Goal: Answer question/provide support: Share knowledge or assist other users

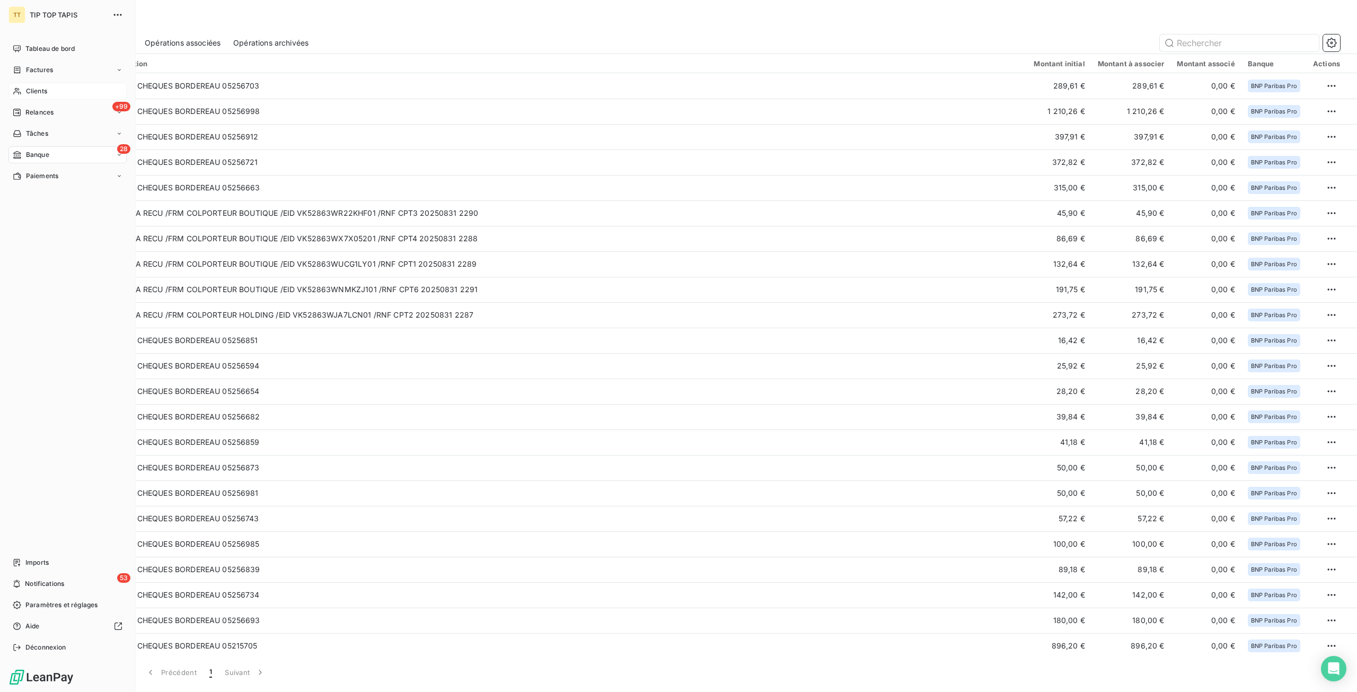
drag, startPoint x: 41, startPoint y: 94, endPoint x: 72, endPoint y: 98, distance: 31.5
click at [41, 94] on span "Clients" at bounding box center [36, 91] width 21 height 10
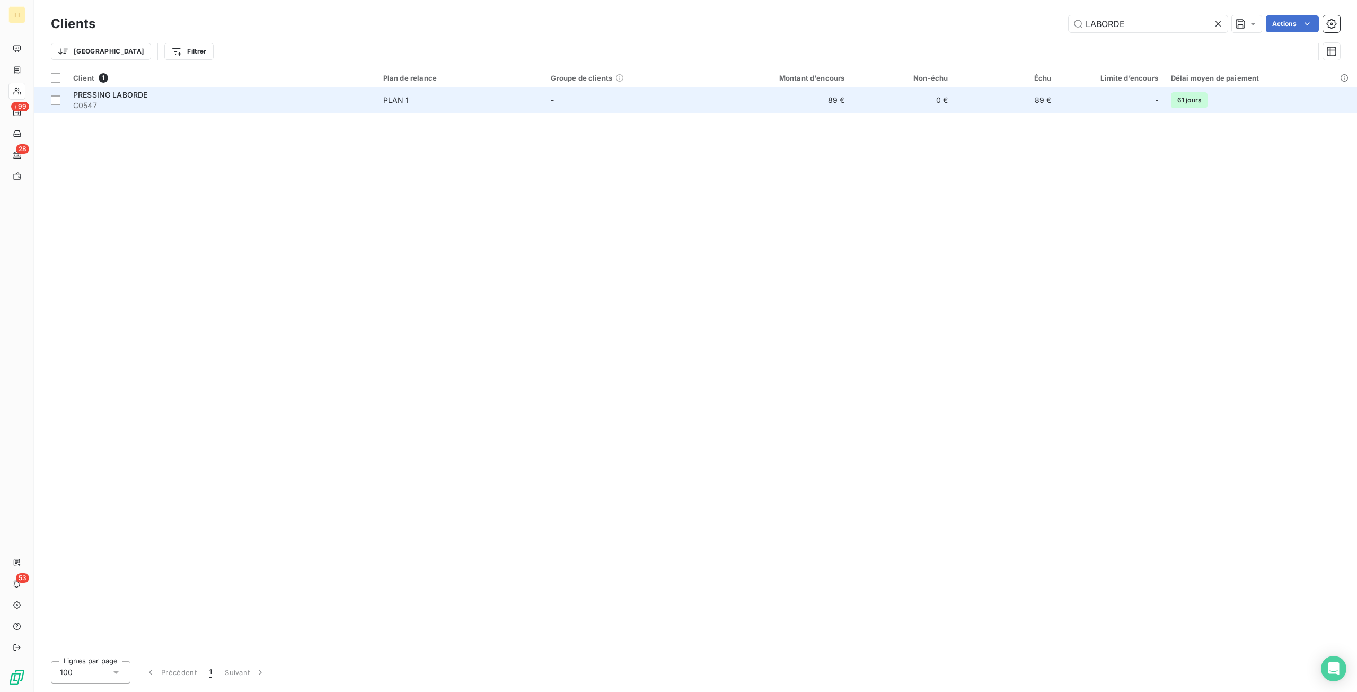
type input "LABORDE"
click at [857, 103] on td "0 €" at bounding box center [902, 99] width 103 height 25
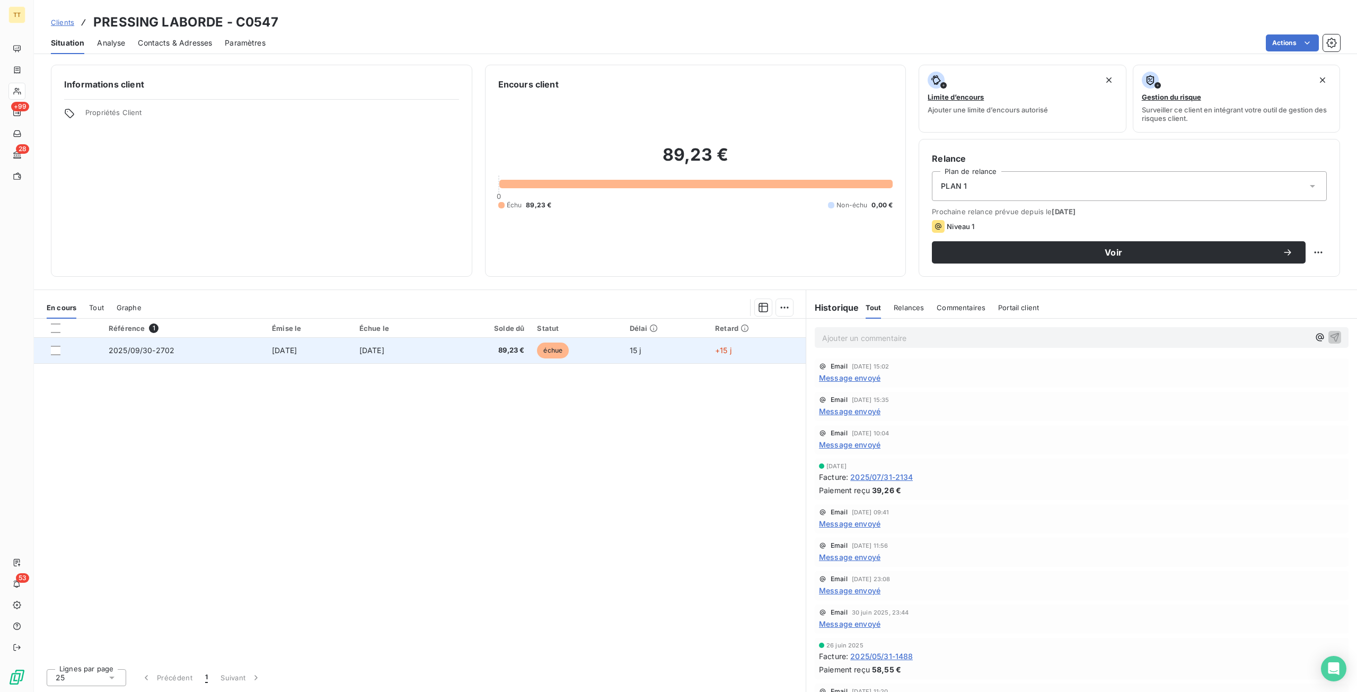
click at [272, 348] on span "[DATE]" at bounding box center [284, 350] width 25 height 9
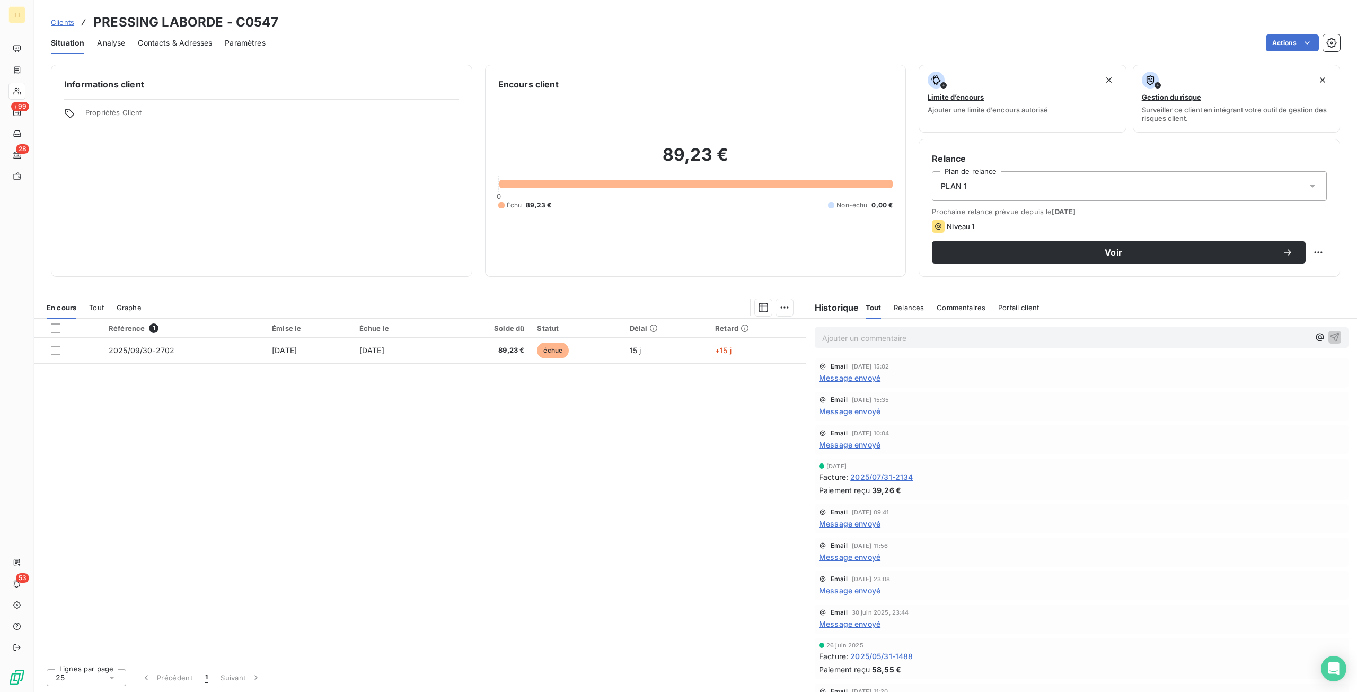
click at [95, 304] on span "Tout" at bounding box center [96, 307] width 15 height 8
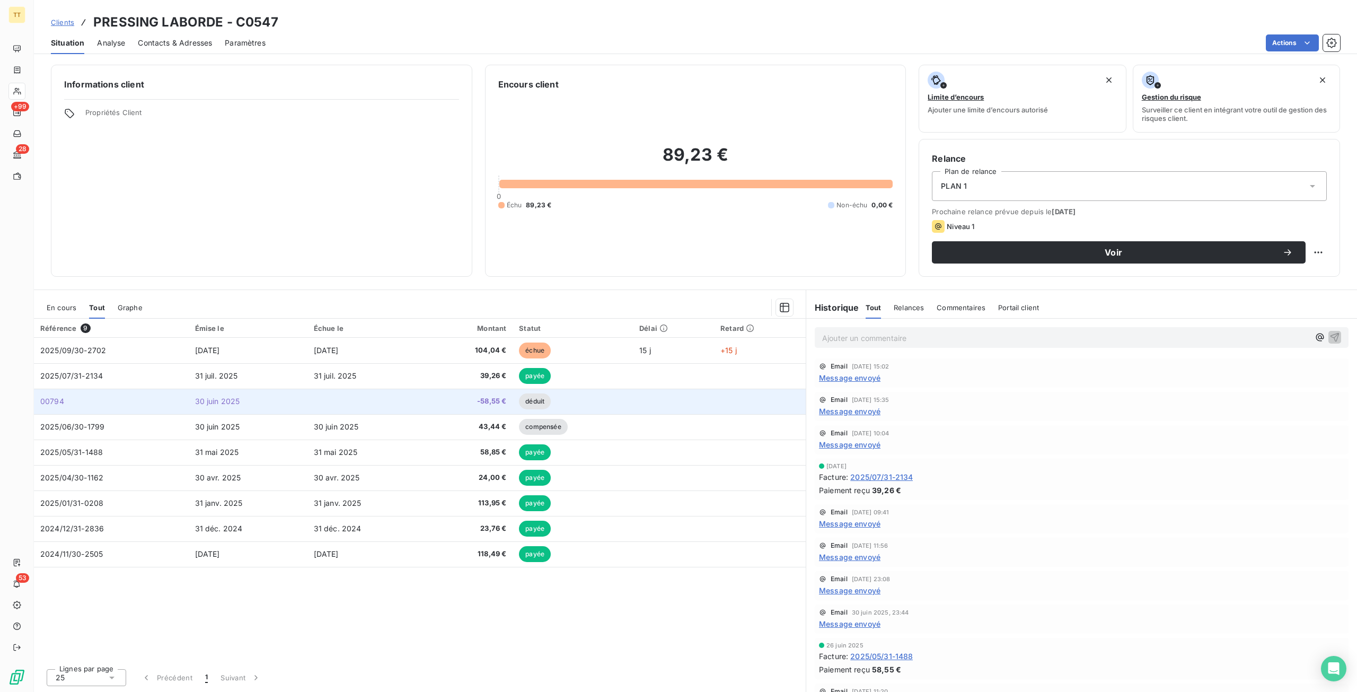
click at [310, 404] on td at bounding box center [366, 400] width 119 height 25
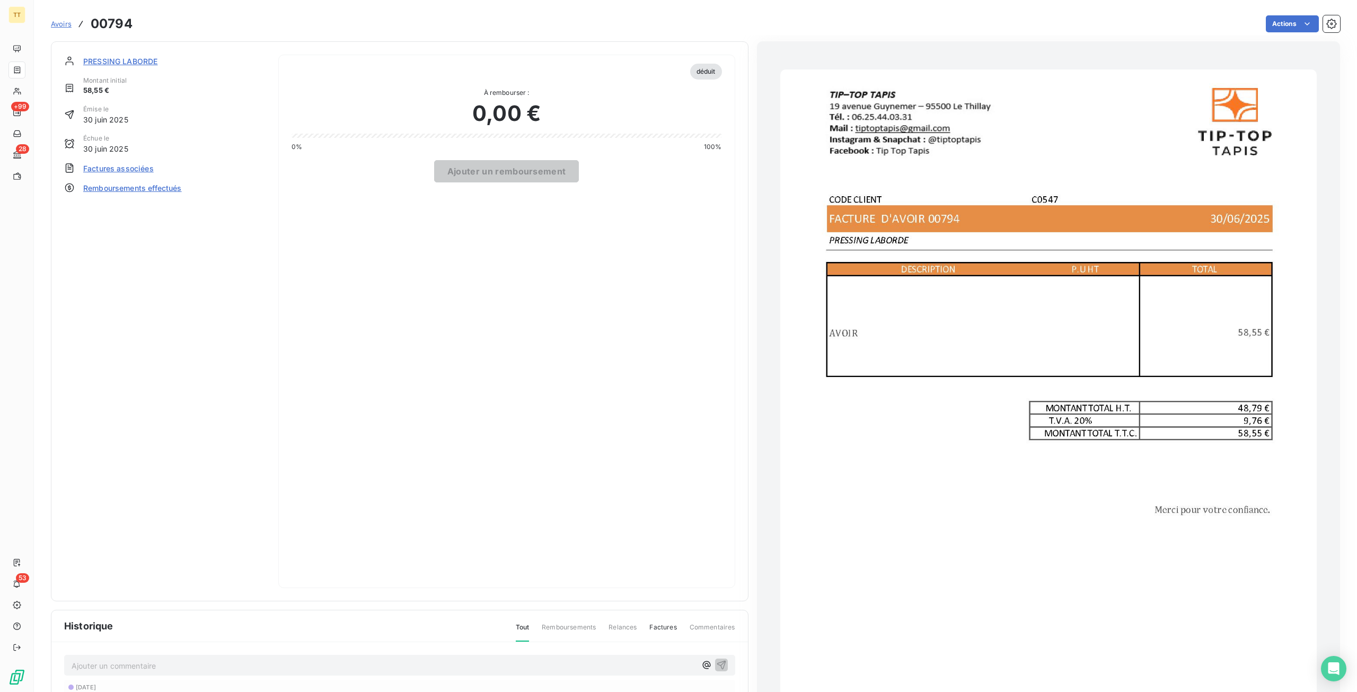
click at [152, 163] on span "Factures associées" at bounding box center [118, 168] width 70 height 11
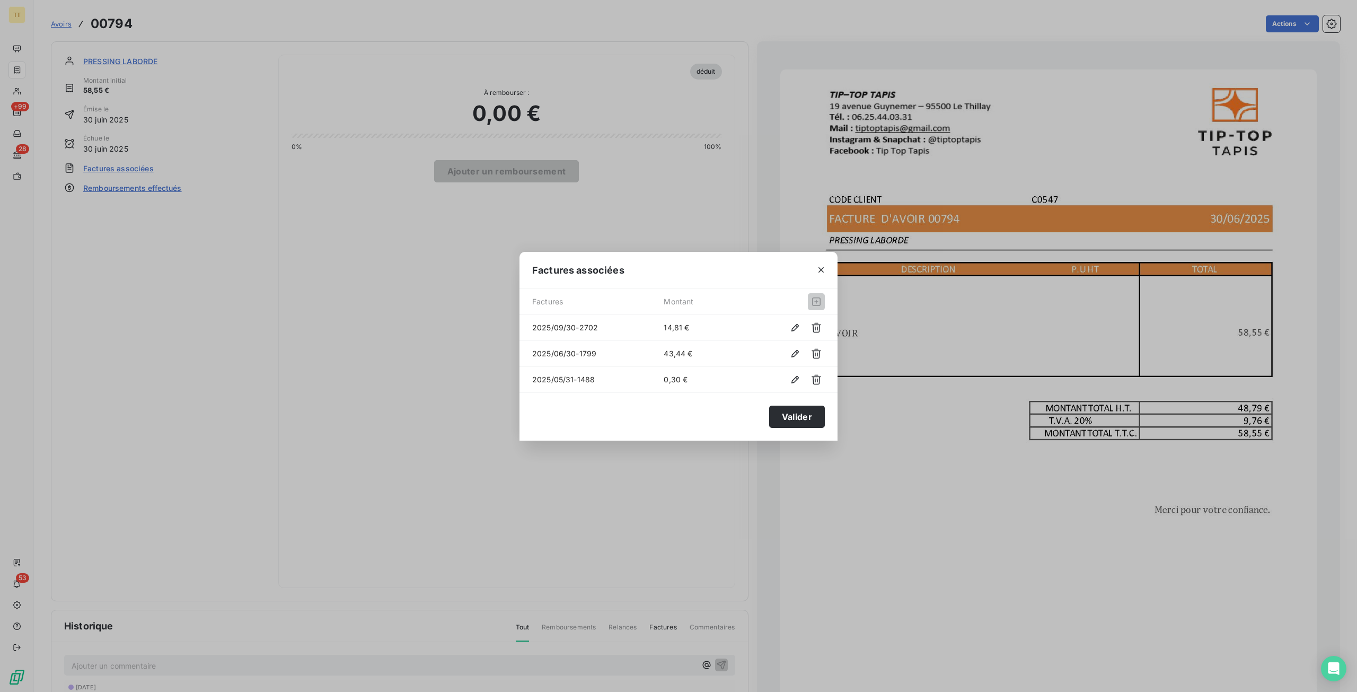
click at [815, 348] on icon "button" at bounding box center [816, 353] width 11 height 11
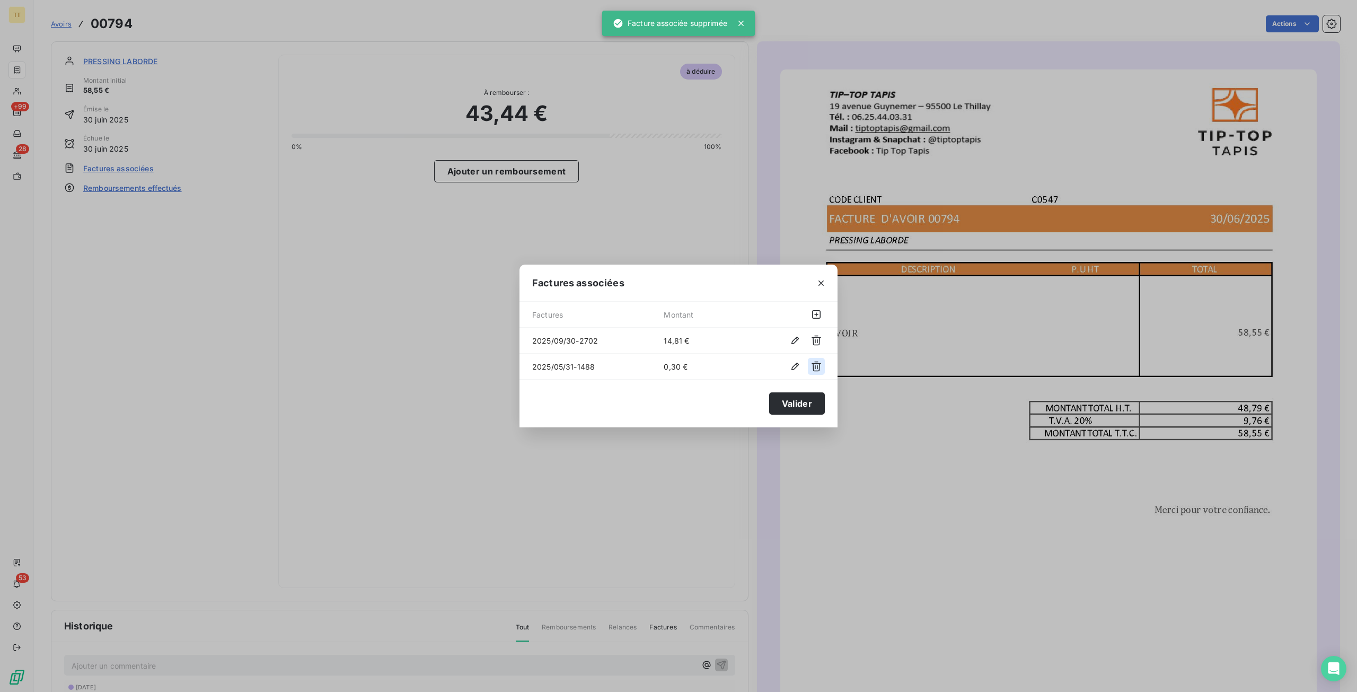
click at [819, 358] on button "button" at bounding box center [816, 366] width 17 height 17
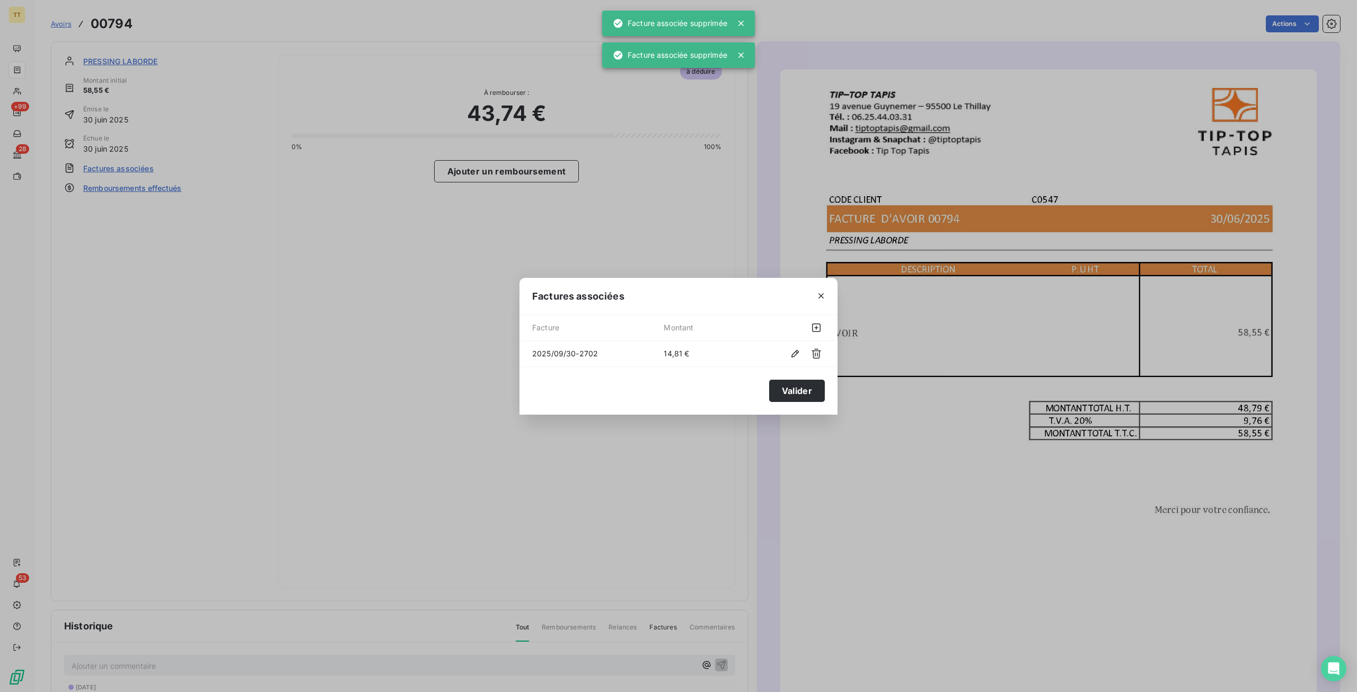
click at [817, 347] on button "button" at bounding box center [816, 353] width 17 height 17
click at [804, 394] on button "Valider" at bounding box center [797, 391] width 56 height 22
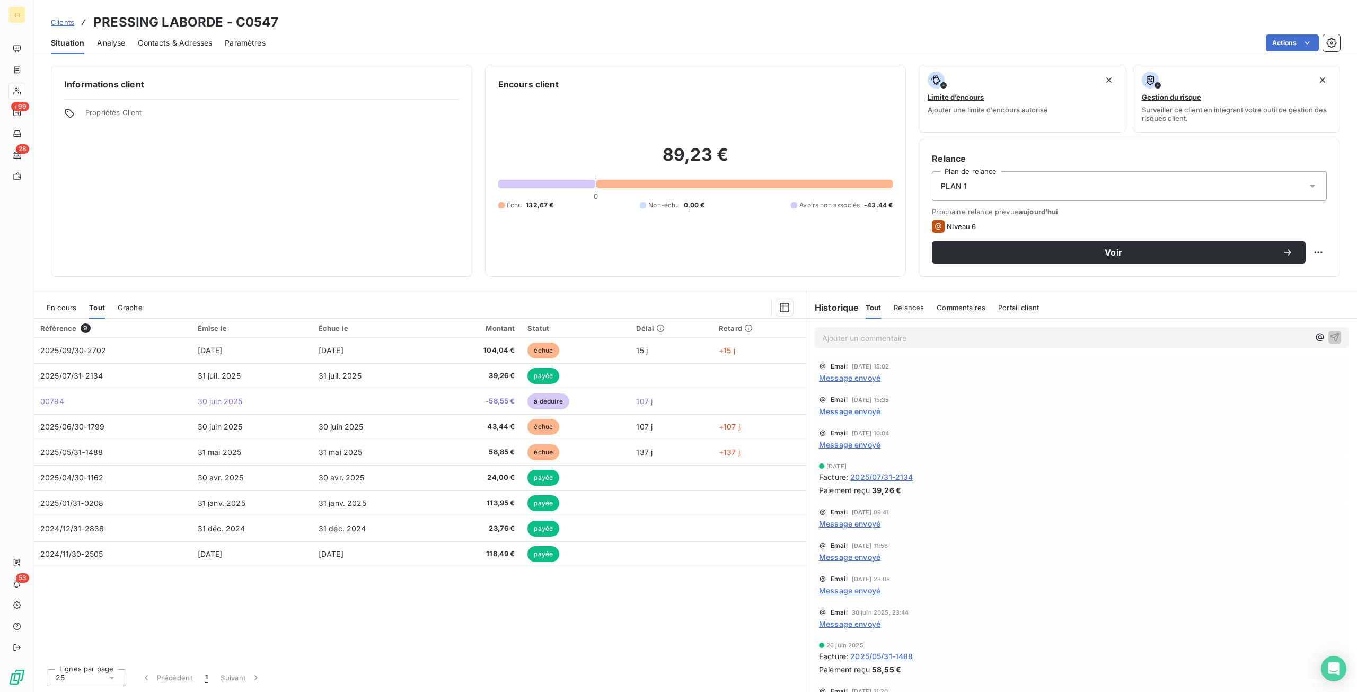
click at [70, 311] on span "En cours" at bounding box center [62, 307] width 30 height 8
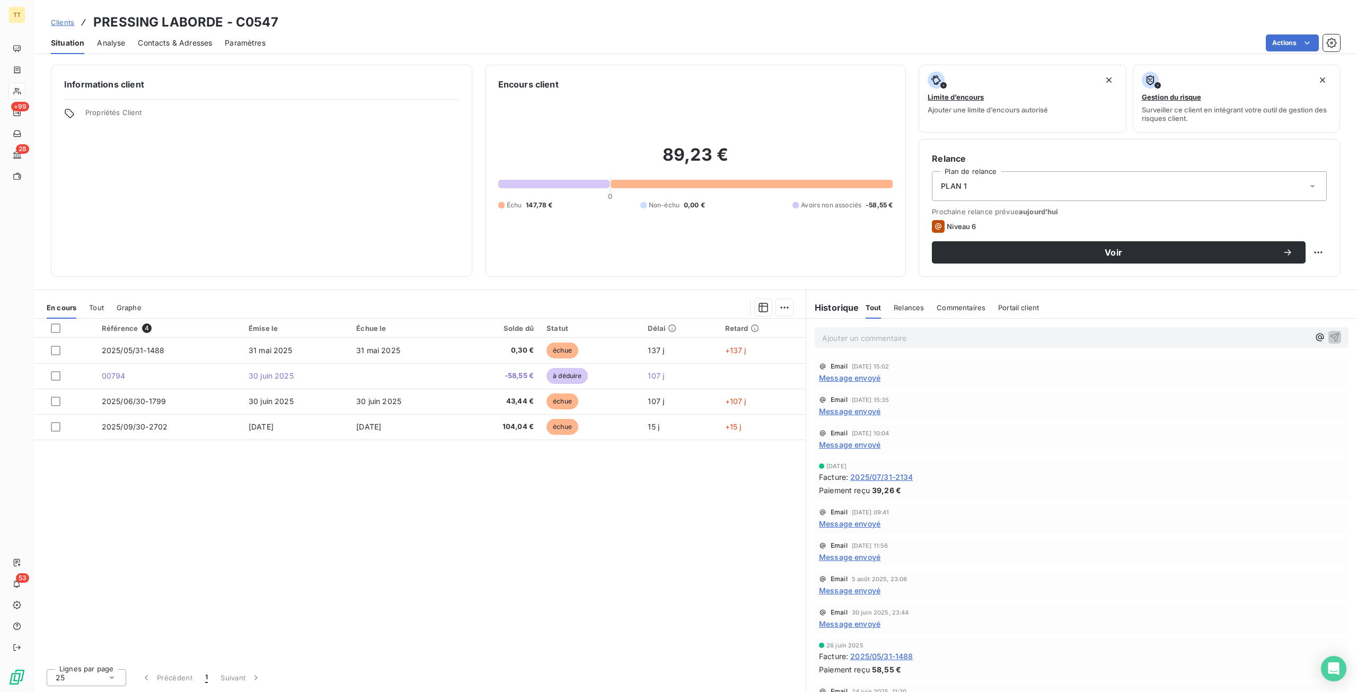
click at [92, 307] on span "Tout" at bounding box center [96, 307] width 15 height 8
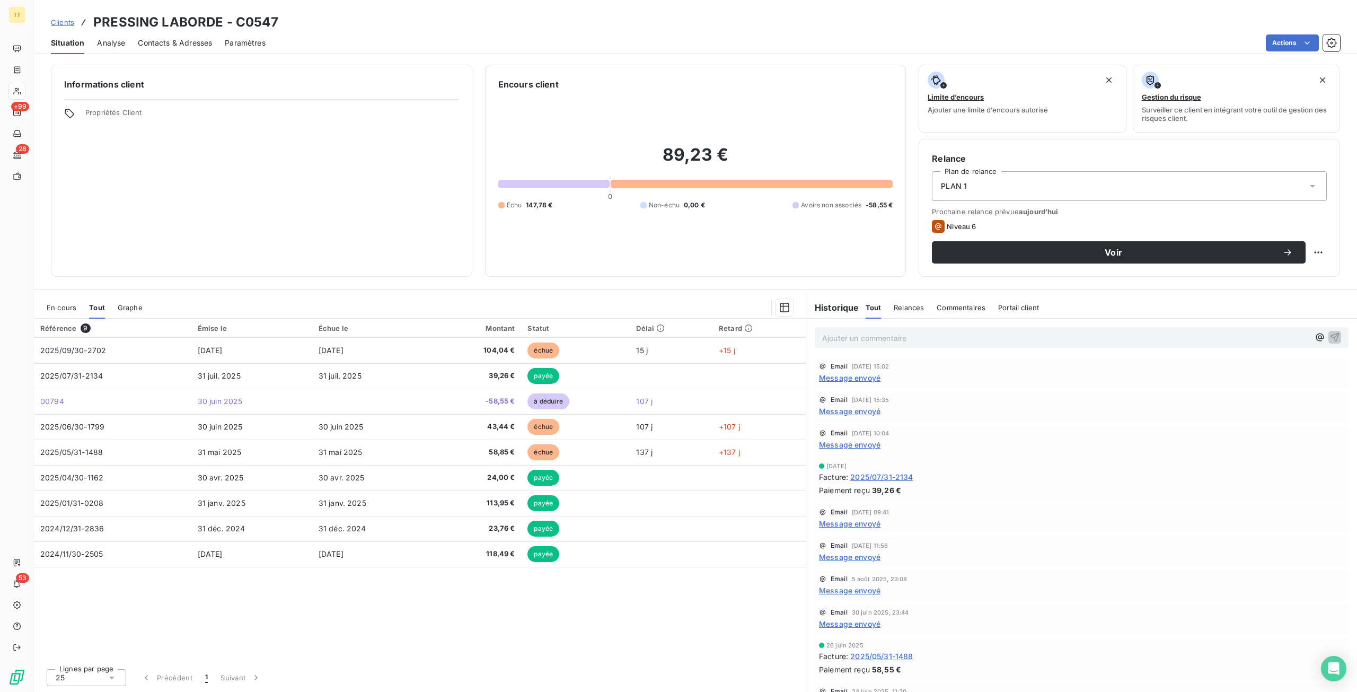
click at [61, 307] on span "En cours" at bounding box center [62, 307] width 30 height 8
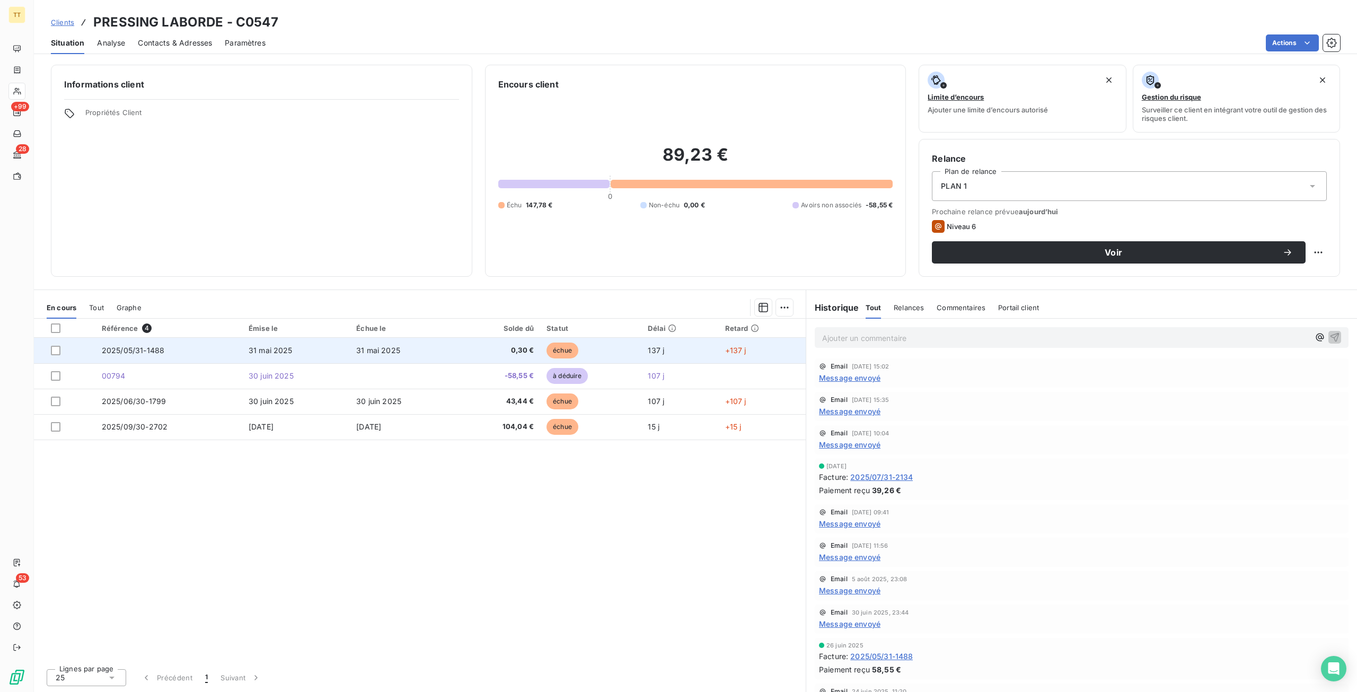
click at [386, 357] on td "31 mai 2025" at bounding box center [404, 350] width 108 height 25
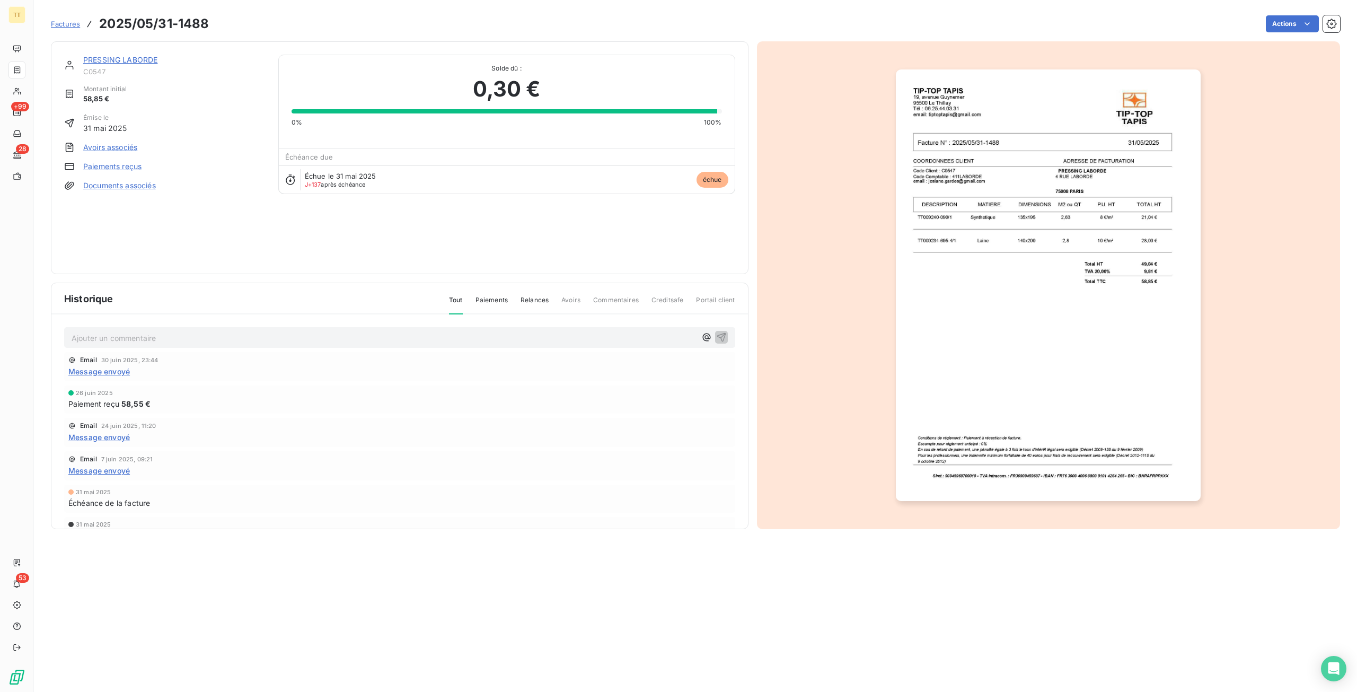
click at [111, 161] on link "Paiements reçus" at bounding box center [112, 166] width 58 height 11
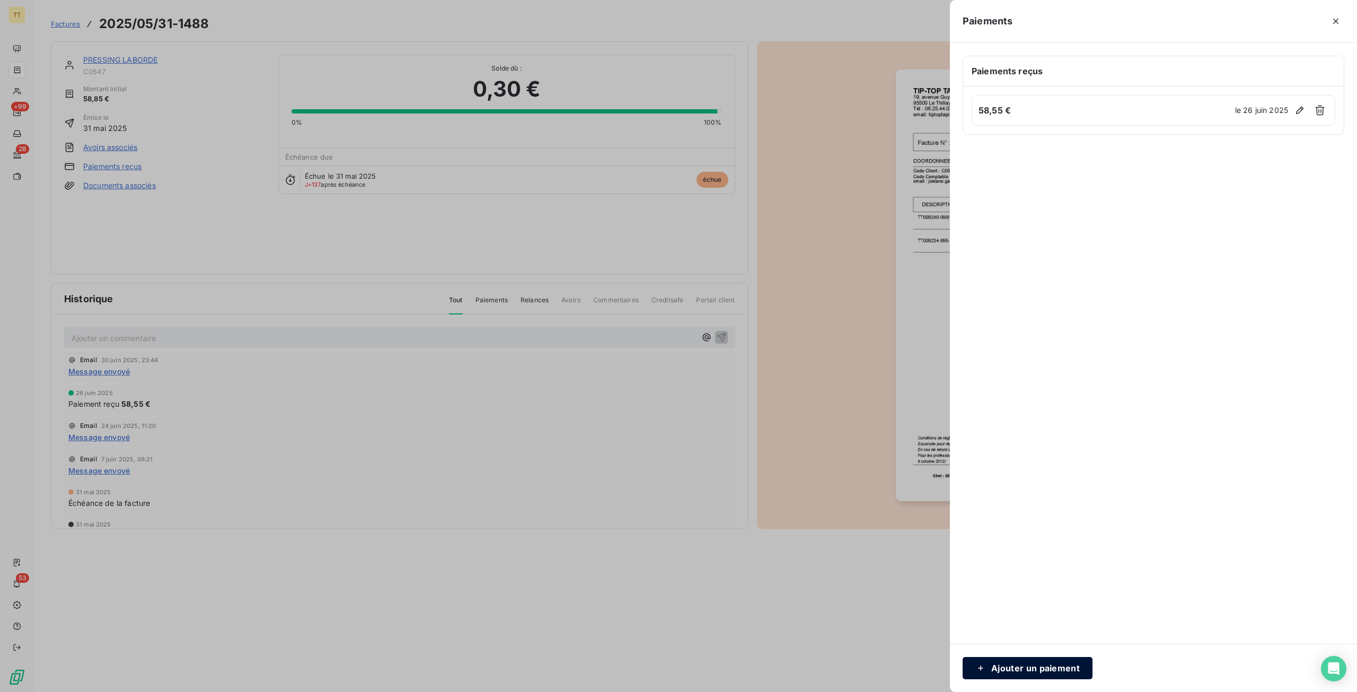
click at [1033, 657] on button "Ajouter un paiement" at bounding box center [1027, 668] width 130 height 22
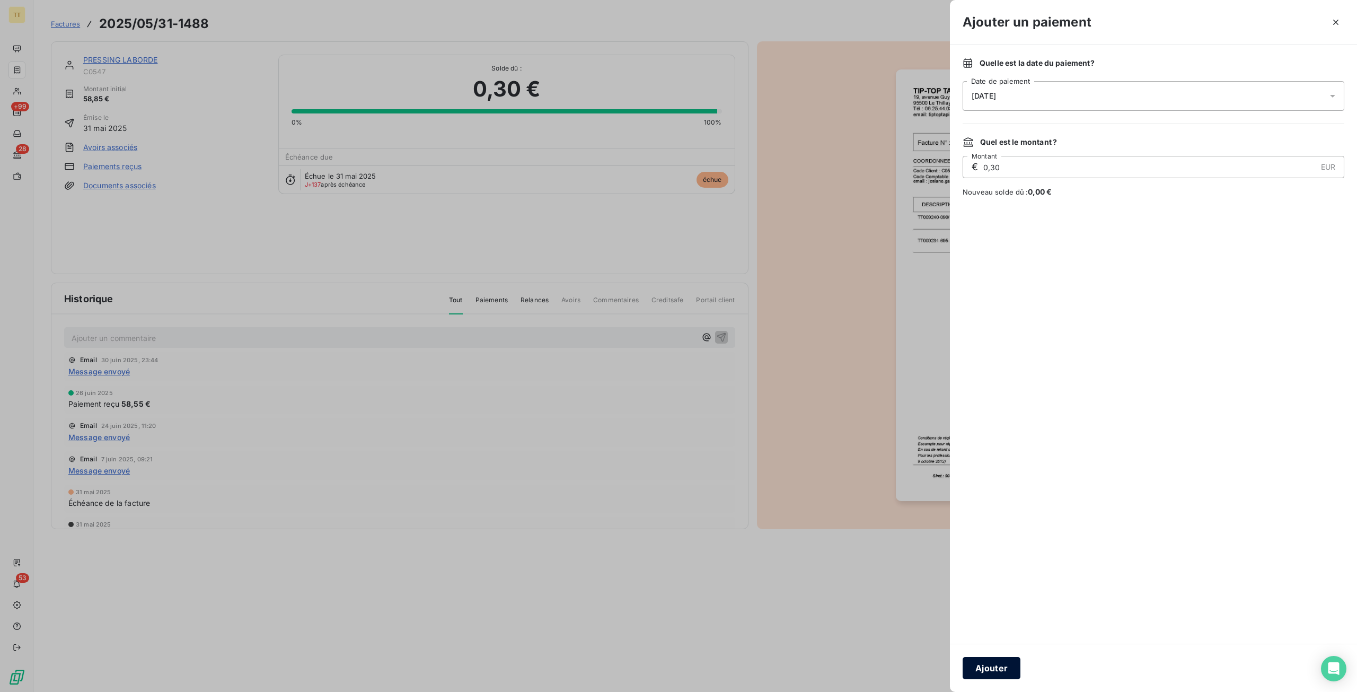
click at [982, 660] on button "Ajouter" at bounding box center [991, 668] width 58 height 22
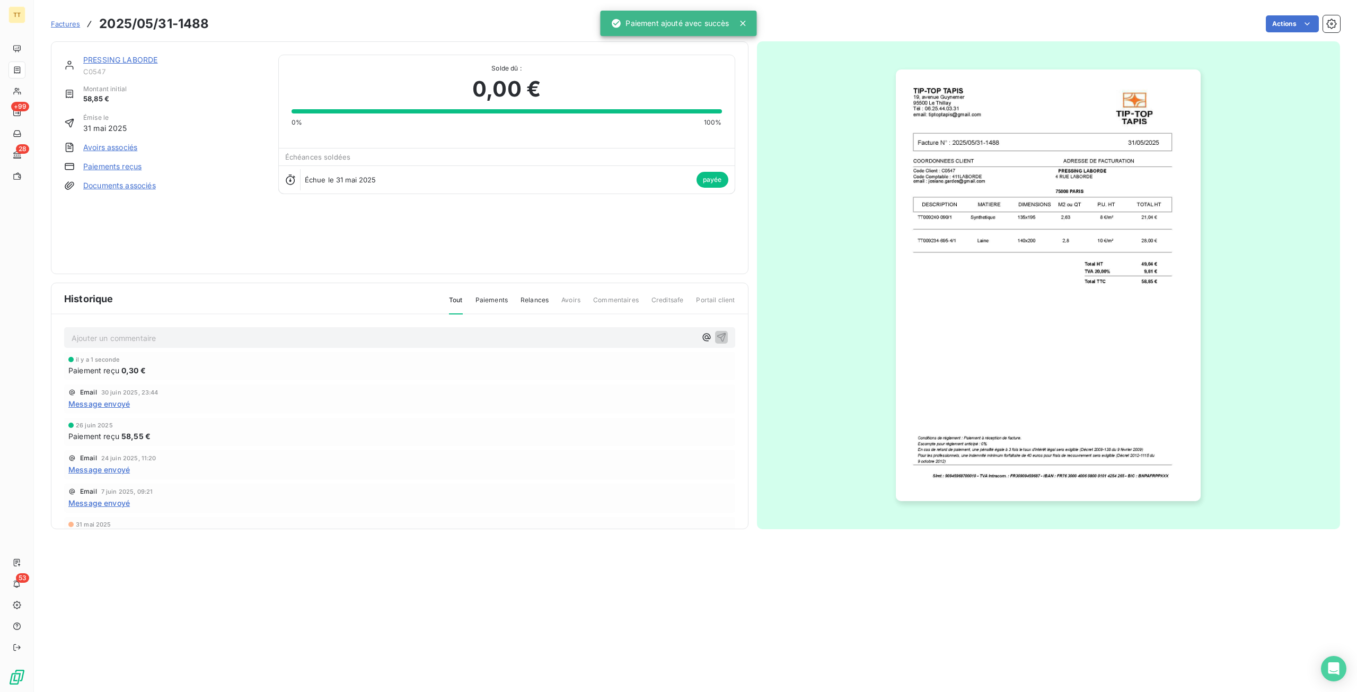
click at [136, 335] on p "Ajouter un commentaire ﻿" at bounding box center [384, 337] width 624 height 13
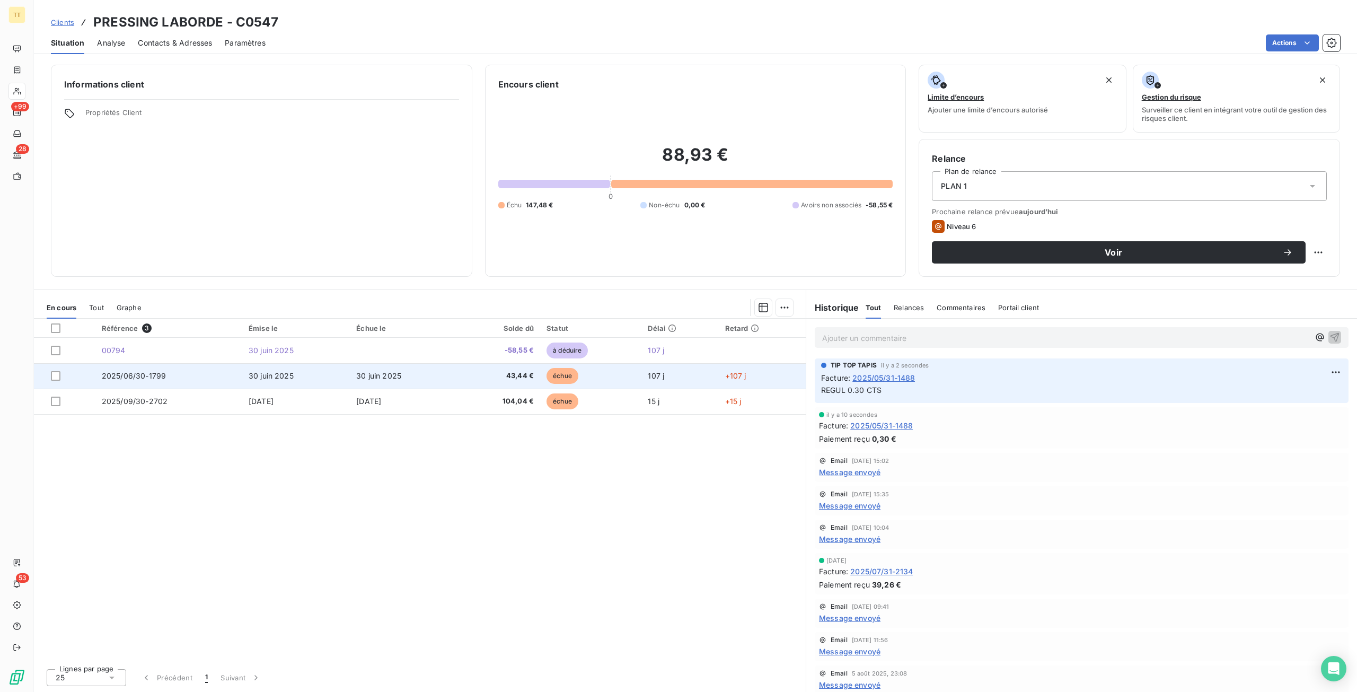
click at [302, 367] on td "30 juin 2025" at bounding box center [296, 375] width 108 height 25
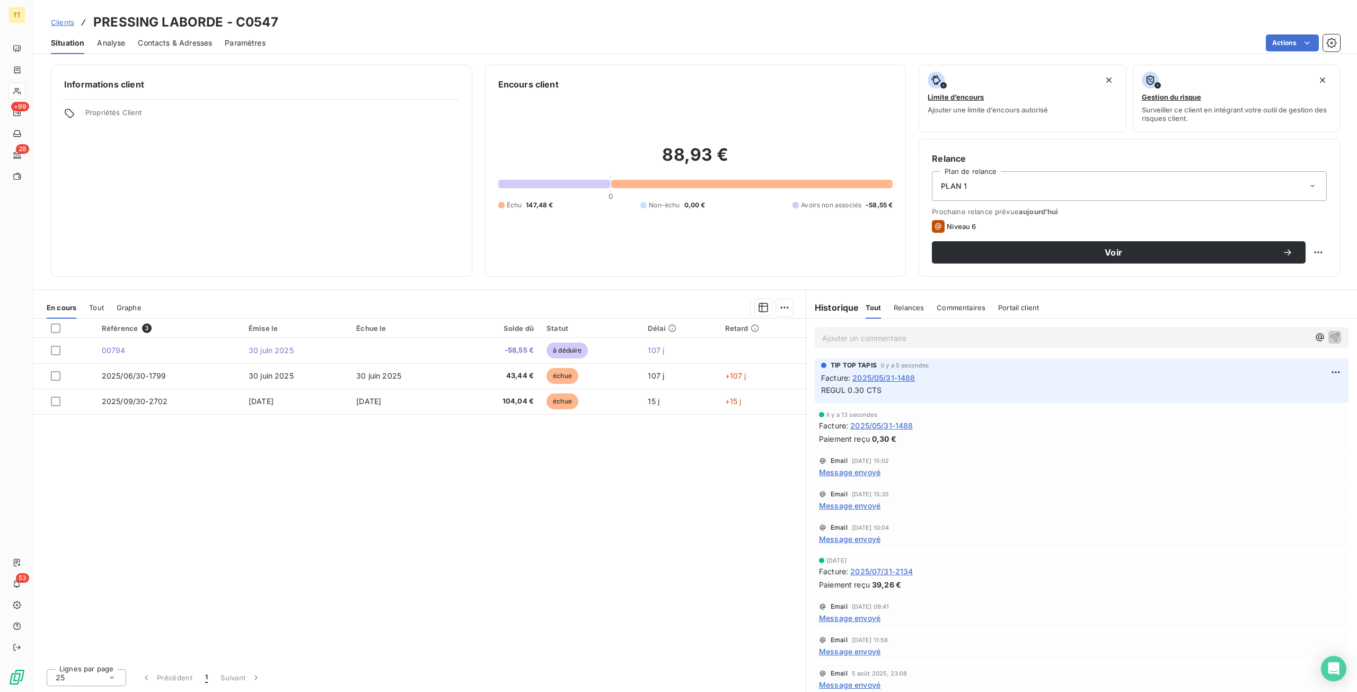
click at [214, 46] on div "Situation Analyse Contacts & Adresses Paramètres Actions" at bounding box center [695, 43] width 1323 height 22
click at [202, 47] on span "Contacts & Adresses" at bounding box center [175, 43] width 74 height 11
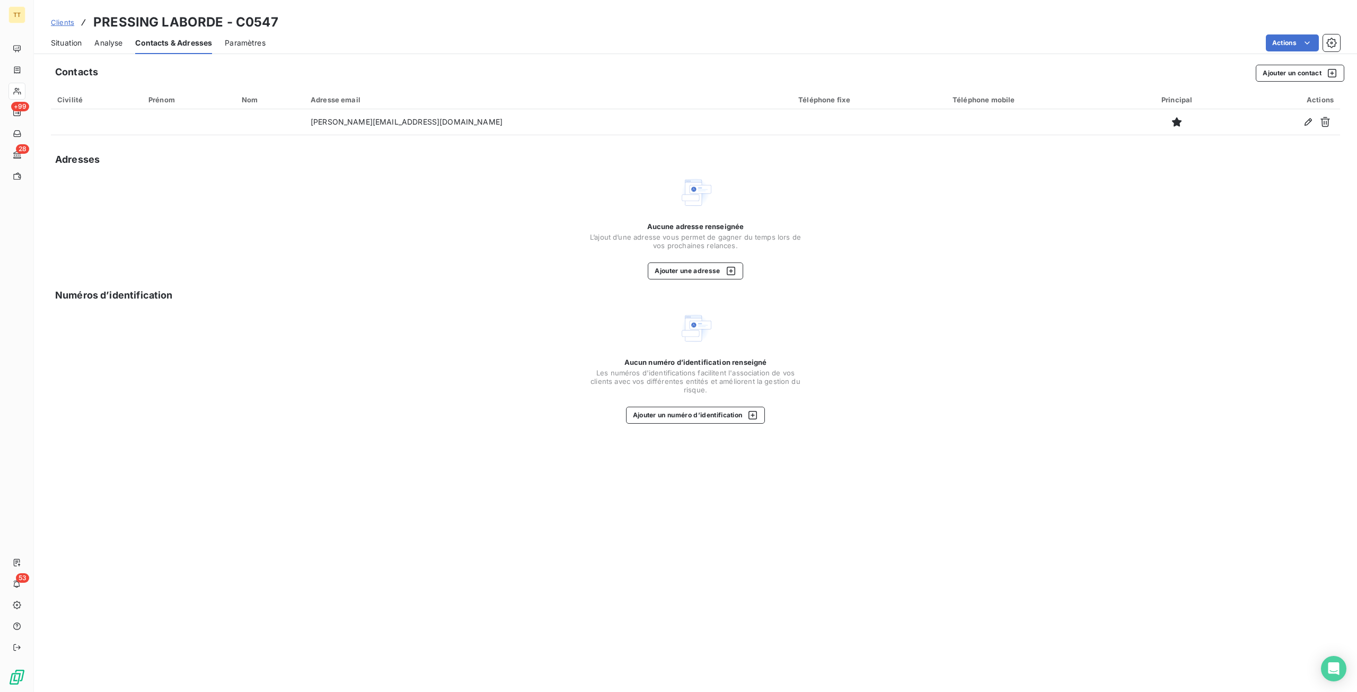
drag, startPoint x: 49, startPoint y: 37, endPoint x: 58, endPoint y: 41, distance: 10.2
click at [49, 37] on div "Situation Analyse Contacts & Adresses Paramètres Actions" at bounding box center [695, 43] width 1323 height 22
click at [58, 41] on span "Situation" at bounding box center [66, 43] width 31 height 11
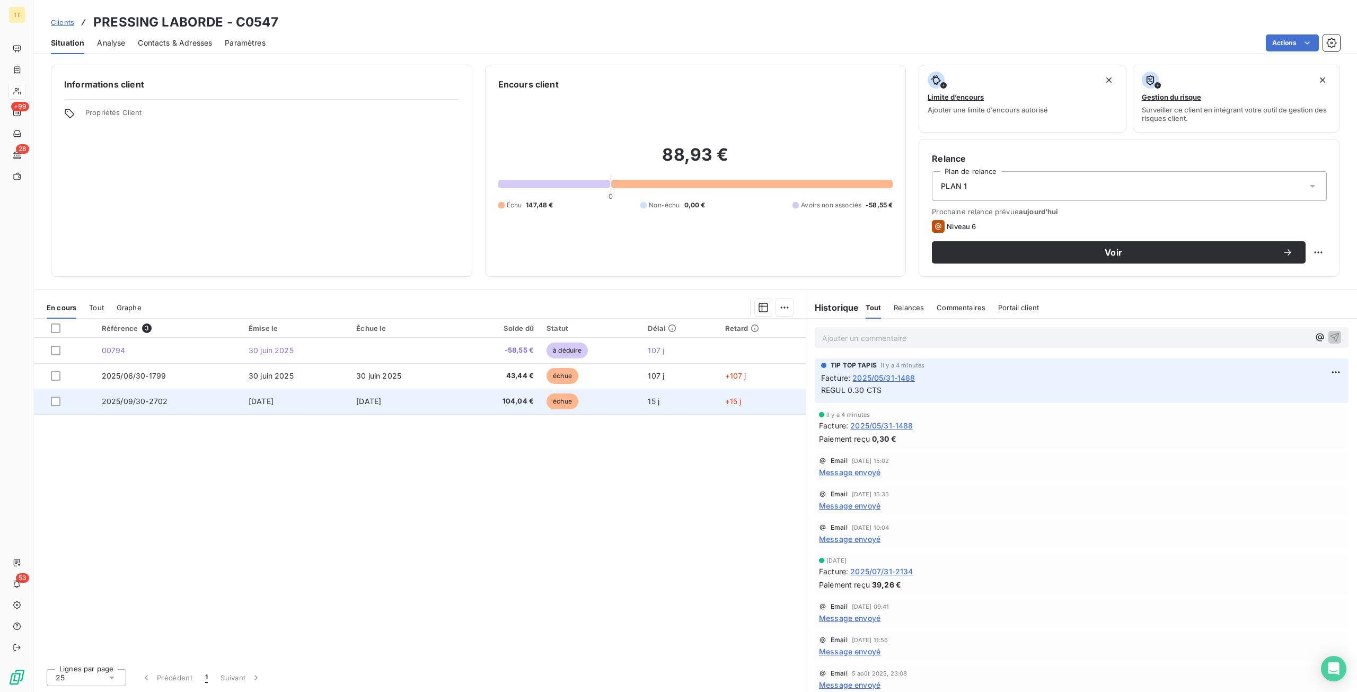
click at [397, 393] on td "[DATE]" at bounding box center [404, 400] width 108 height 25
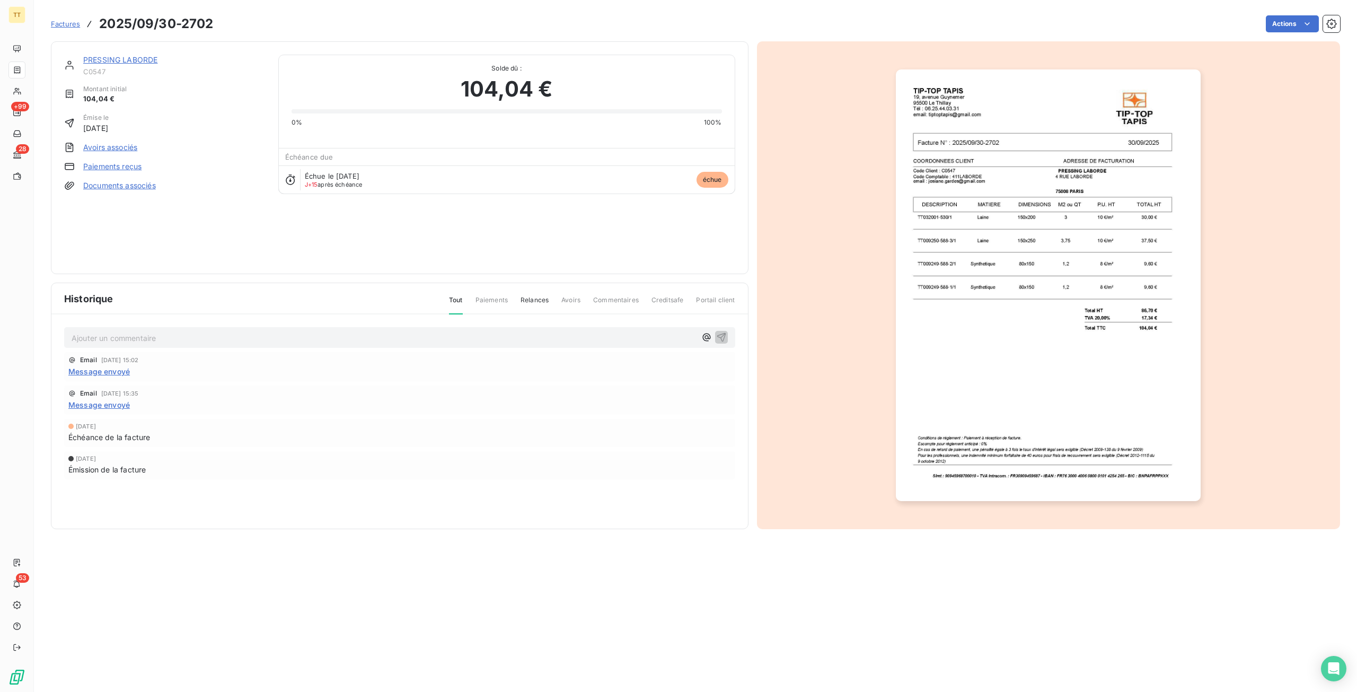
click at [128, 140] on div "PRESSING LABORDE C0547 Montant initial 104,04 € Émise le 30 sept. 2025 Avoirs a…" at bounding box center [164, 158] width 201 height 206
click at [130, 143] on link "Avoirs associés" at bounding box center [110, 147] width 54 height 11
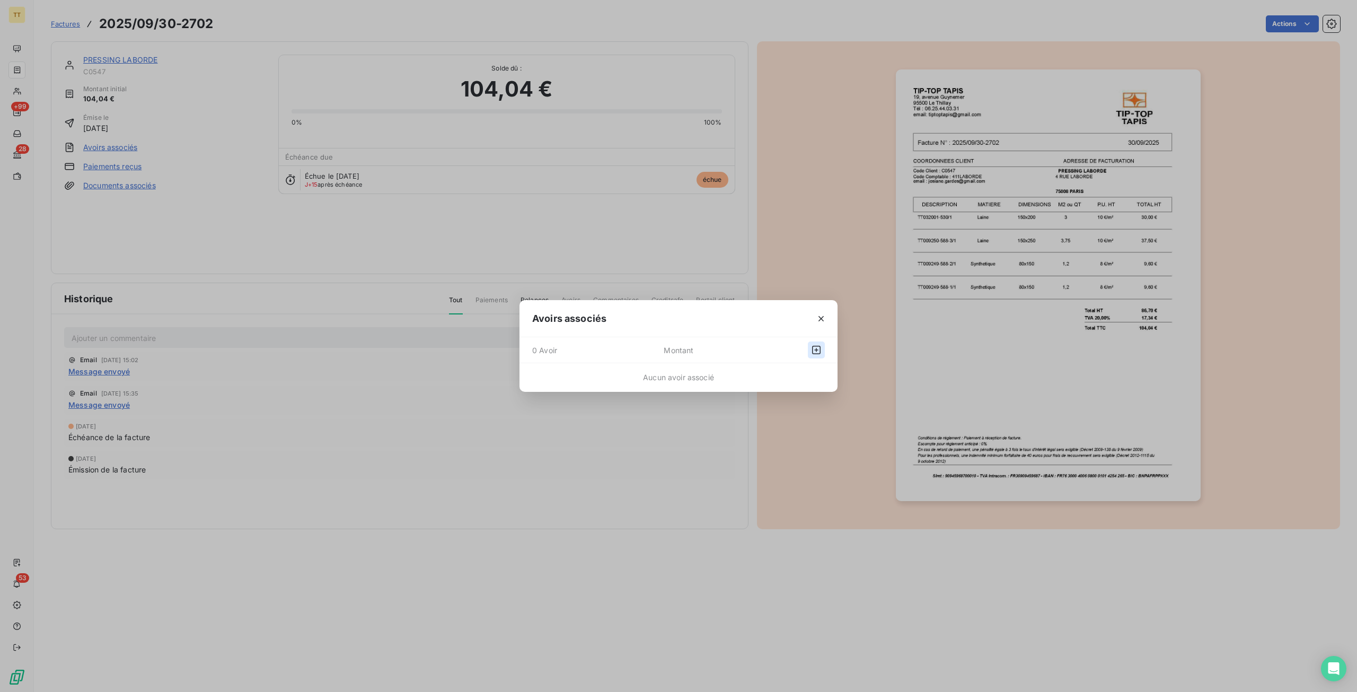
click at [815, 350] on icon "button" at bounding box center [816, 350] width 8 height 8
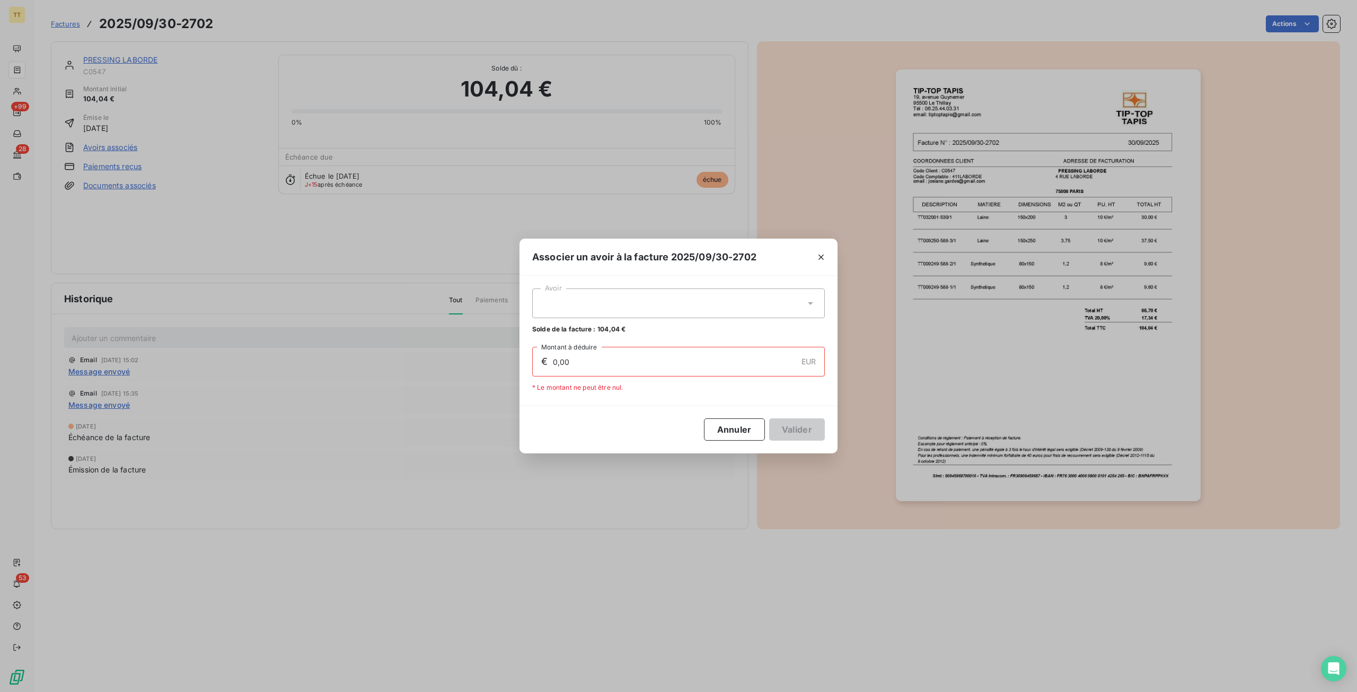
drag, startPoint x: 676, startPoint y: 310, endPoint x: 677, endPoint y: 319, distance: 9.1
click at [676, 313] on div at bounding box center [678, 303] width 293 height 30
click at [678, 324] on div "00794 58,55 €" at bounding box center [678, 329] width 280 height 10
type input "58,55"
click at [791, 430] on button "Valider" at bounding box center [797, 429] width 56 height 22
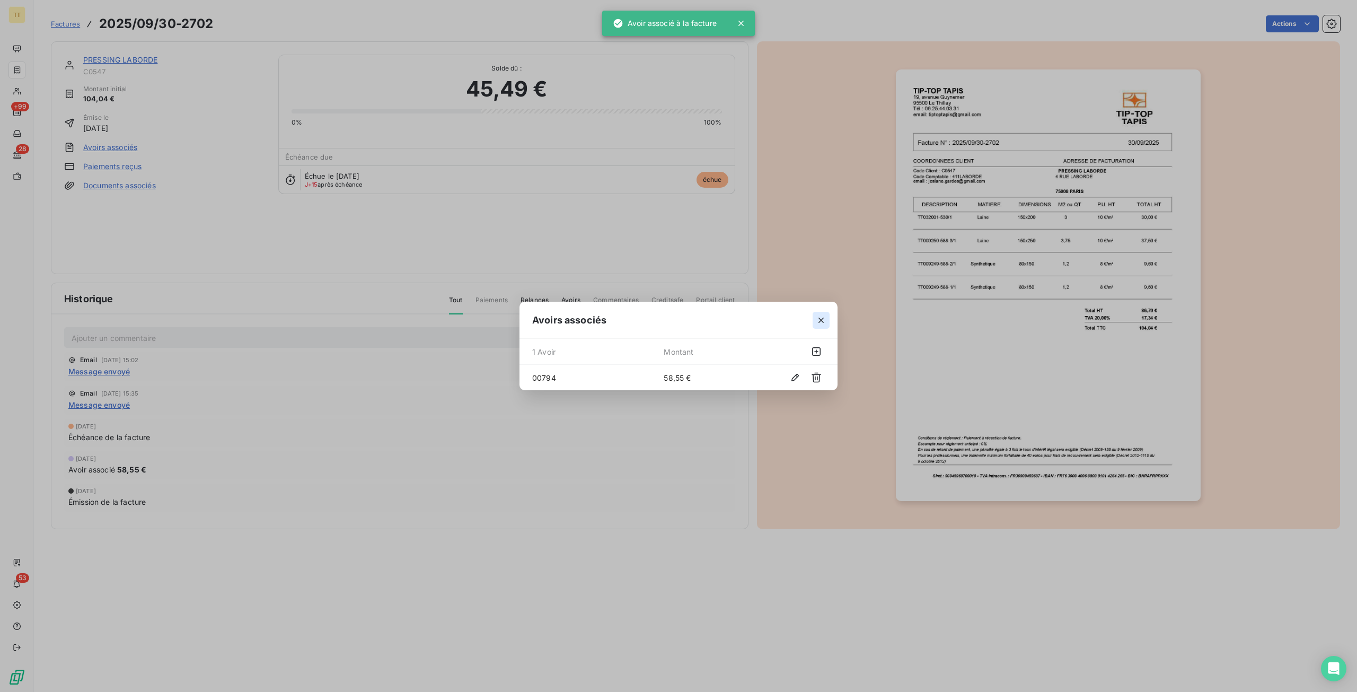
click at [823, 325] on icon "button" at bounding box center [821, 320] width 11 height 11
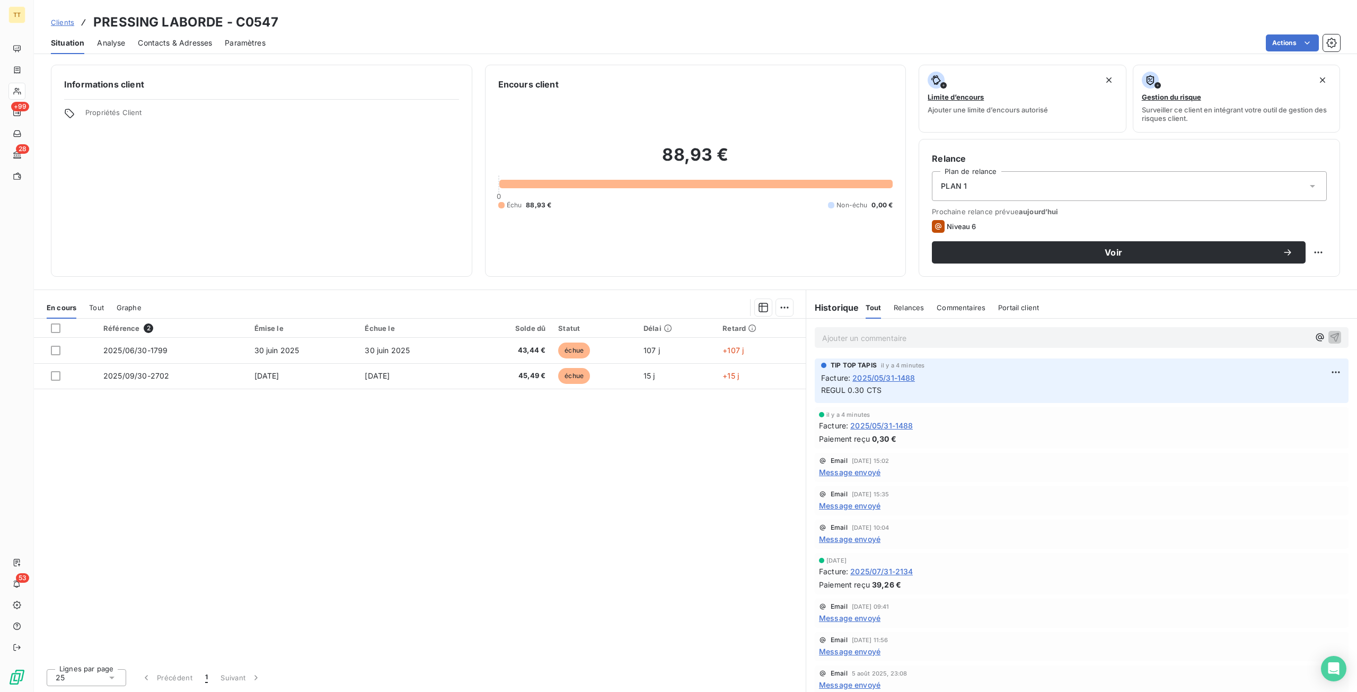
click at [872, 339] on p "Ajouter un commentaire ﻿" at bounding box center [1065, 337] width 487 height 13
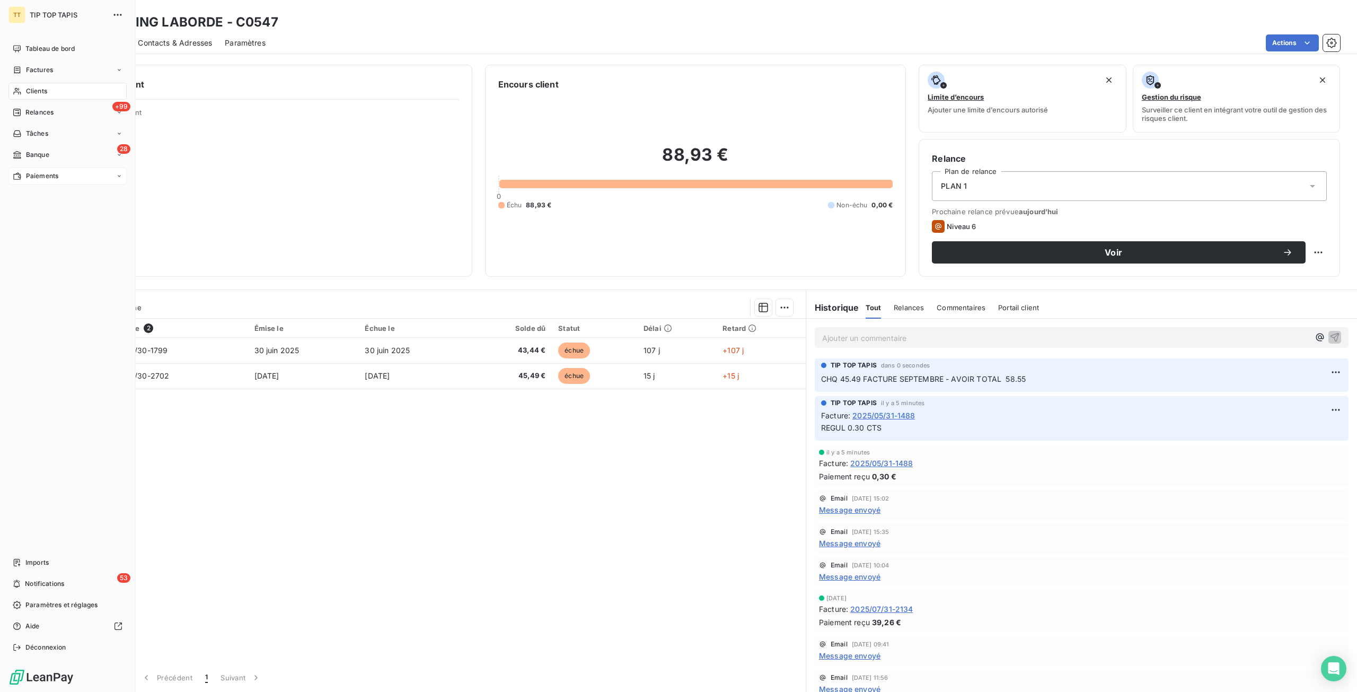
click at [51, 173] on span "Paiements" at bounding box center [42, 176] width 32 height 10
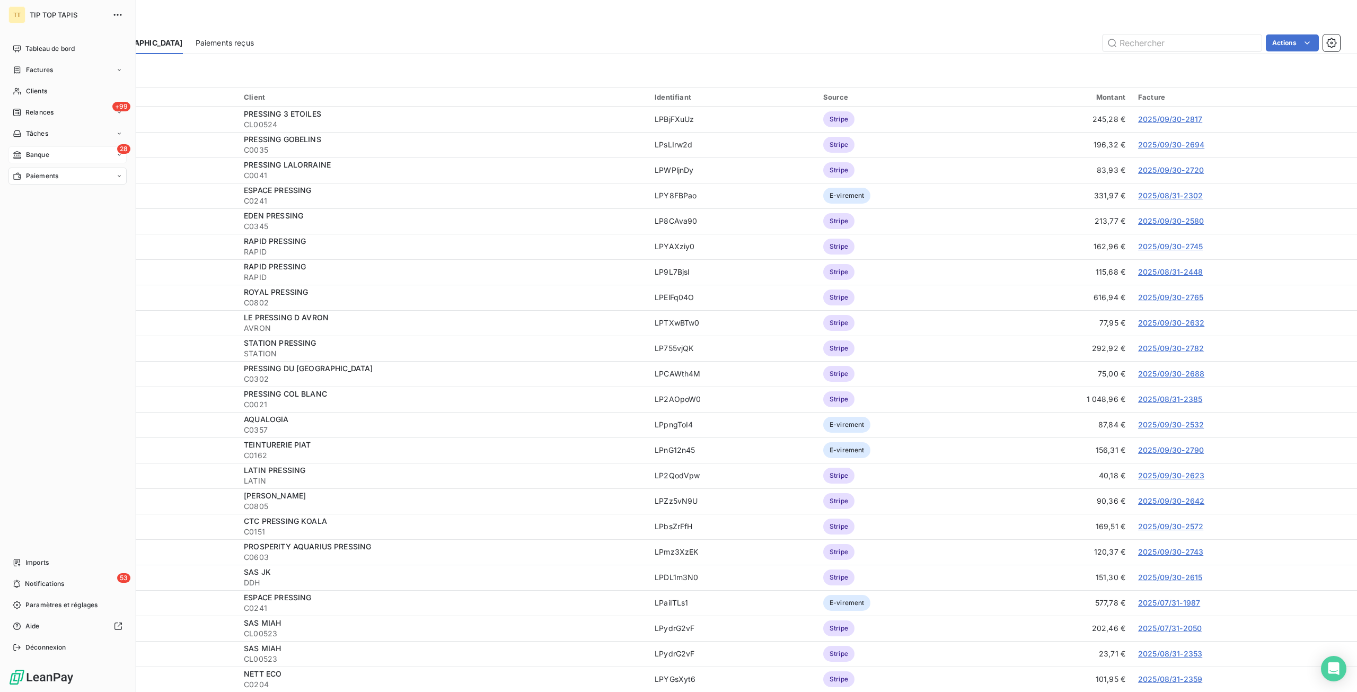
click at [26, 151] on span "Banque" at bounding box center [37, 155] width 23 height 10
click at [30, 170] on div "Opérations à associer" at bounding box center [73, 175] width 105 height 17
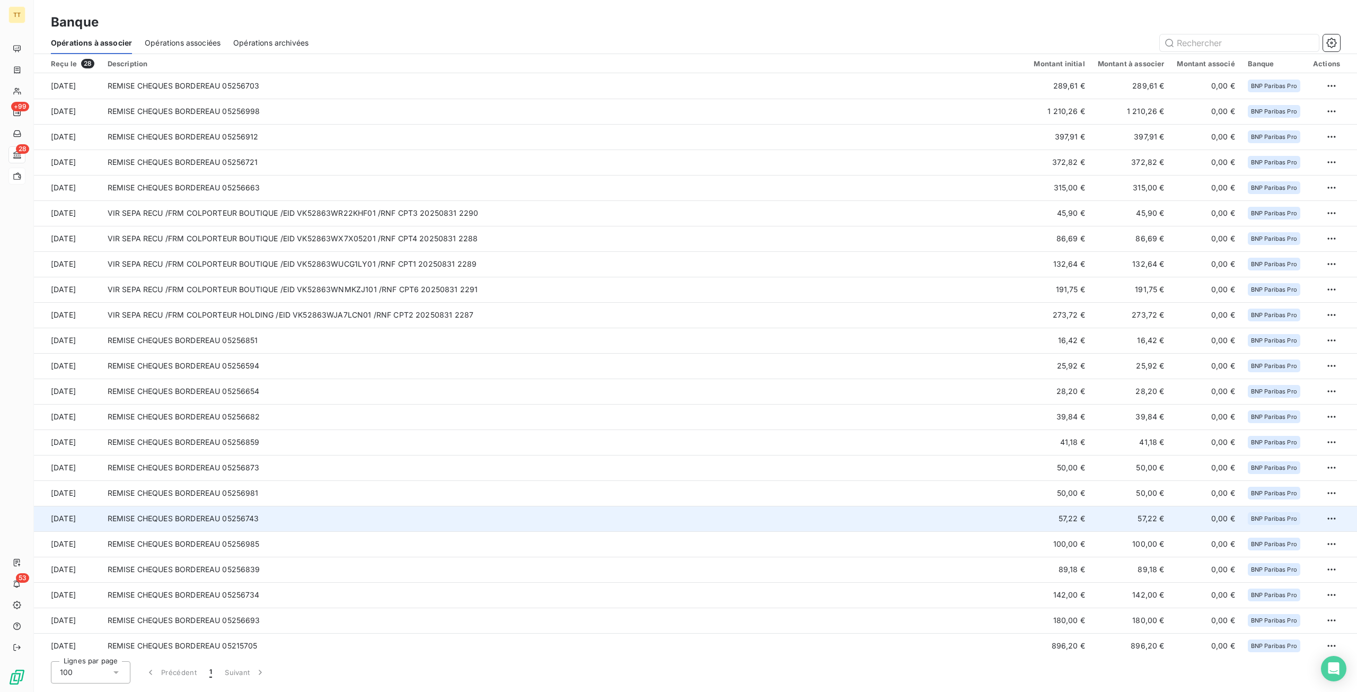
scroll to position [133, 0]
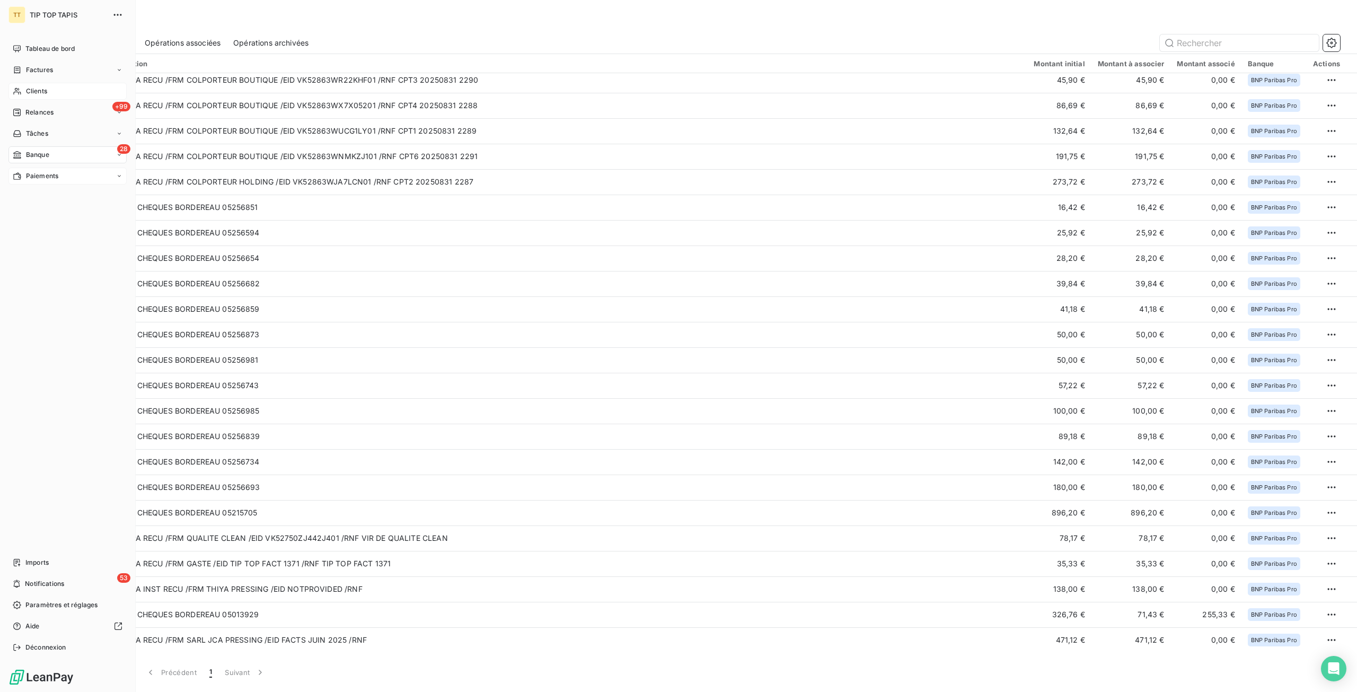
click at [29, 85] on div "Clients" at bounding box center [67, 91] width 118 height 17
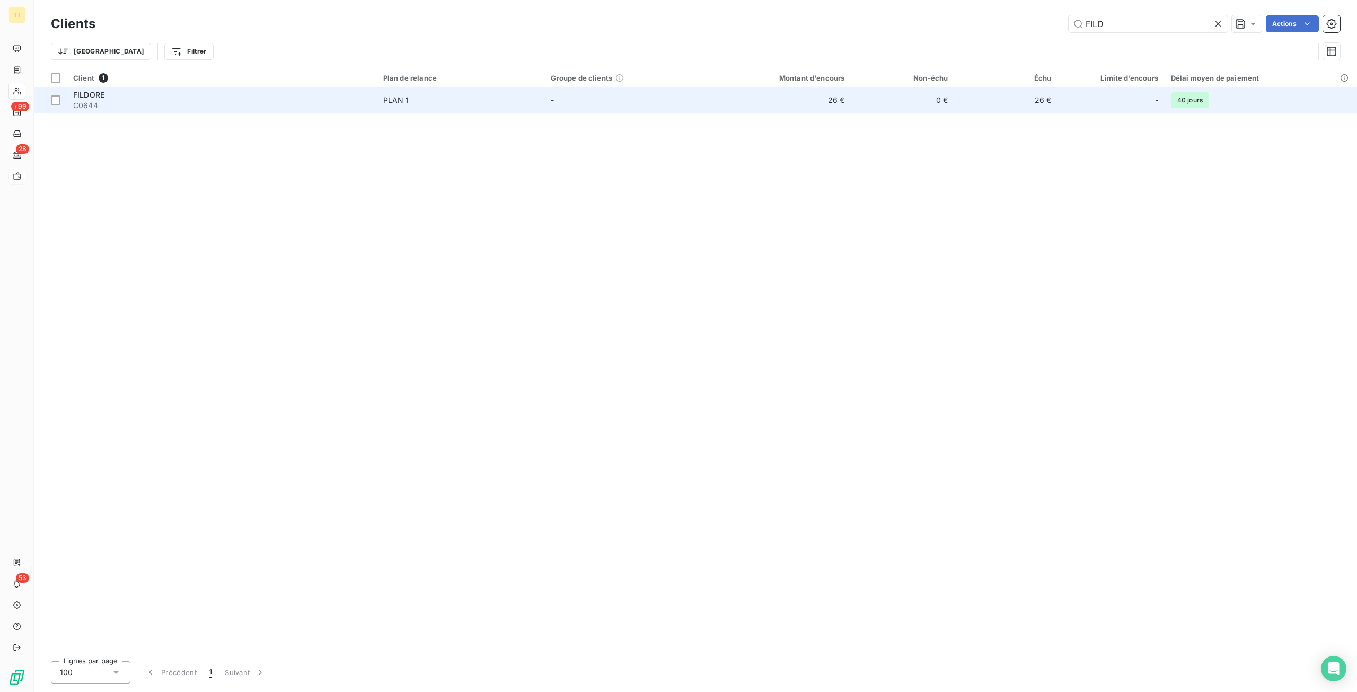
type input "FILD"
click at [871, 101] on td "0 €" at bounding box center [902, 99] width 103 height 25
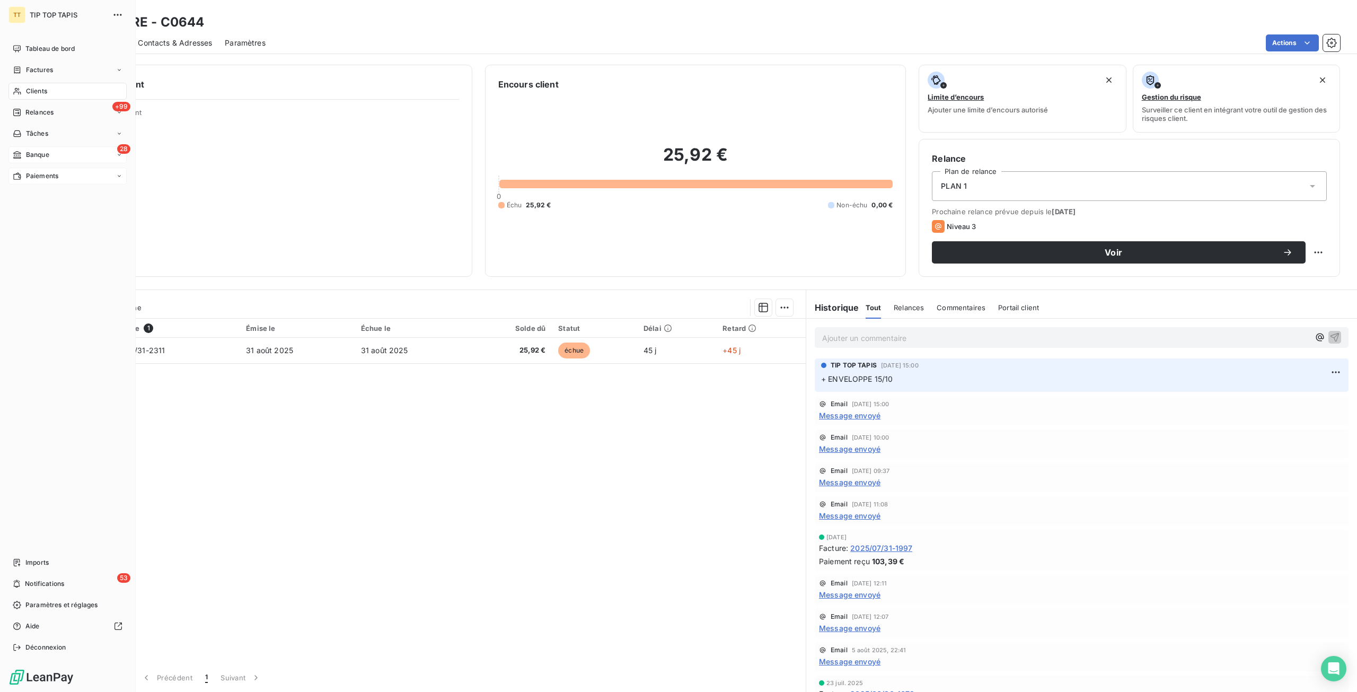
click at [36, 153] on span "Banque" at bounding box center [37, 155] width 23 height 10
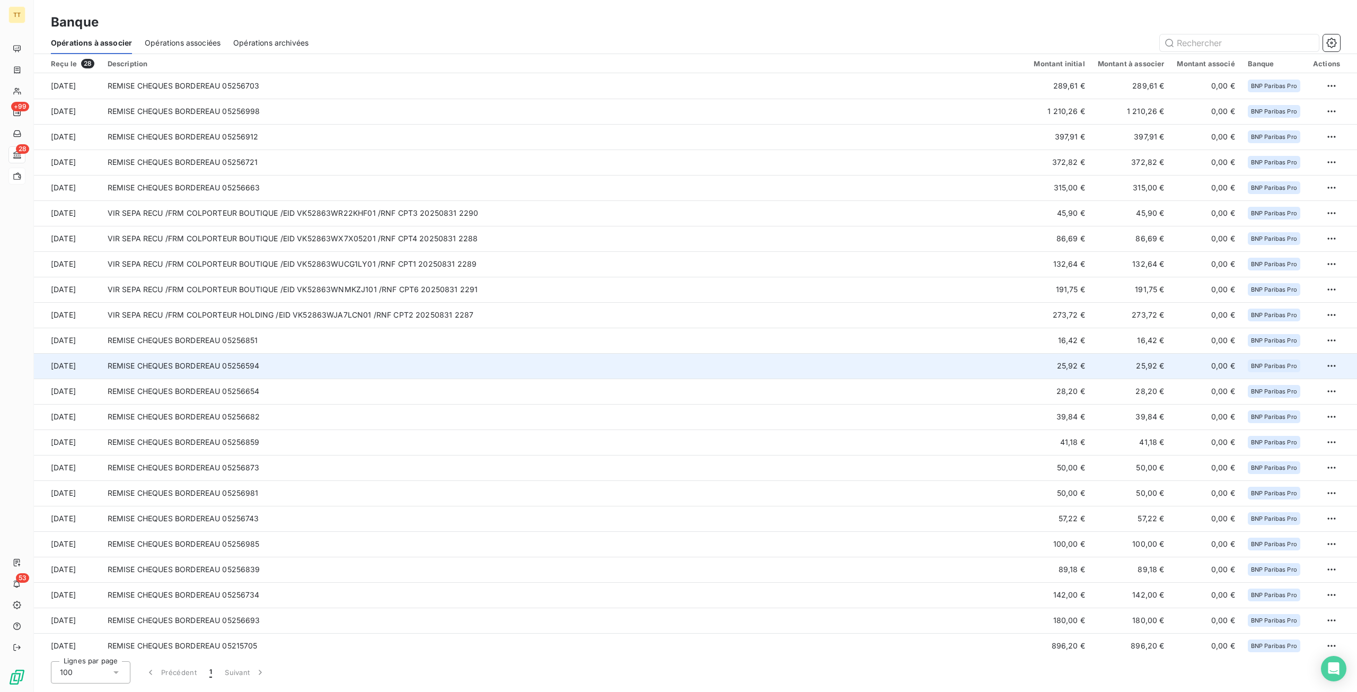
click at [1071, 366] on td "25,92 €" at bounding box center [1059, 365] width 64 height 25
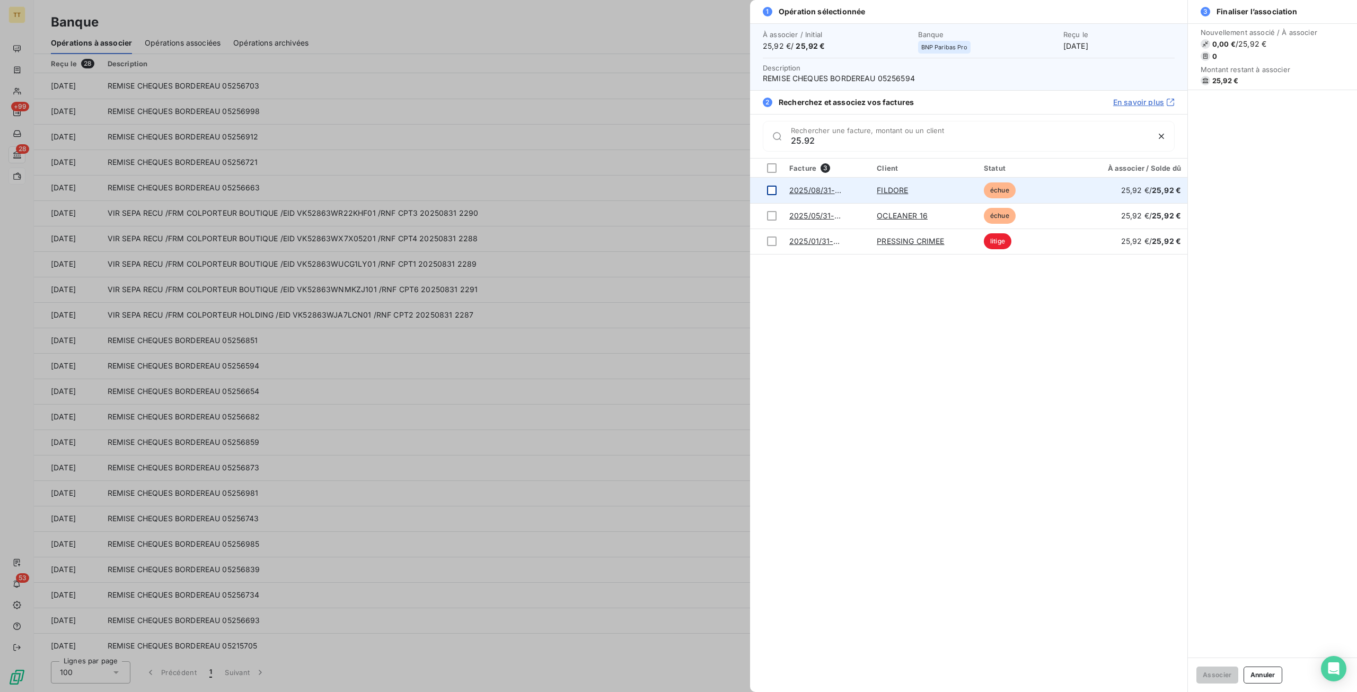
type input "25.92"
click at [776, 188] on div at bounding box center [772, 190] width 10 height 10
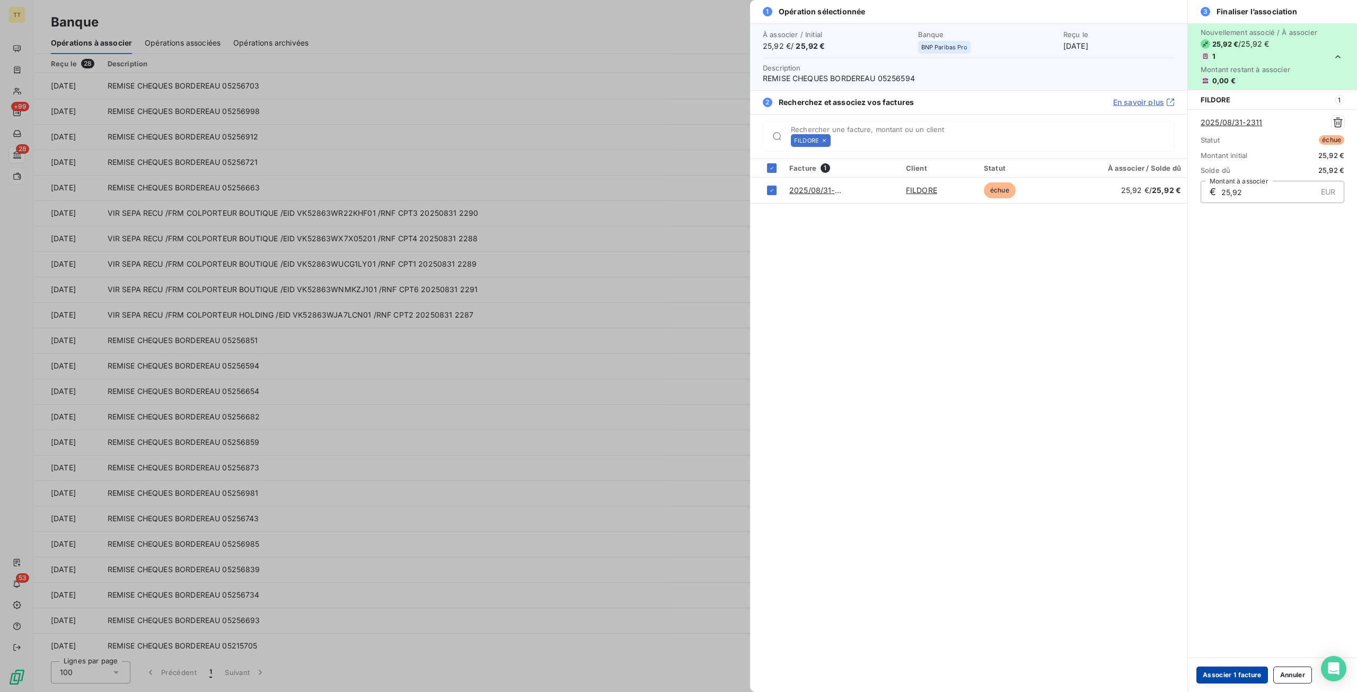
click at [1228, 671] on button "Associer 1 facture" at bounding box center [1232, 674] width 72 height 17
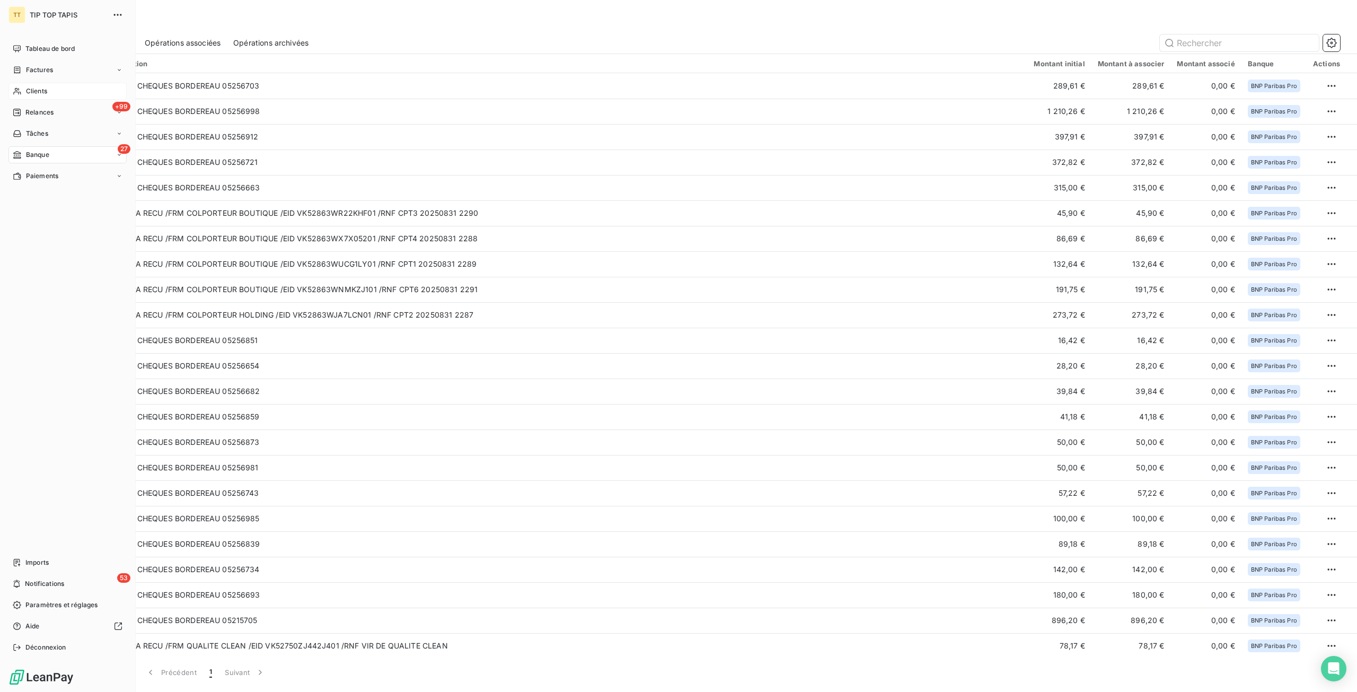
drag, startPoint x: 37, startPoint y: 91, endPoint x: 209, endPoint y: 80, distance: 172.6
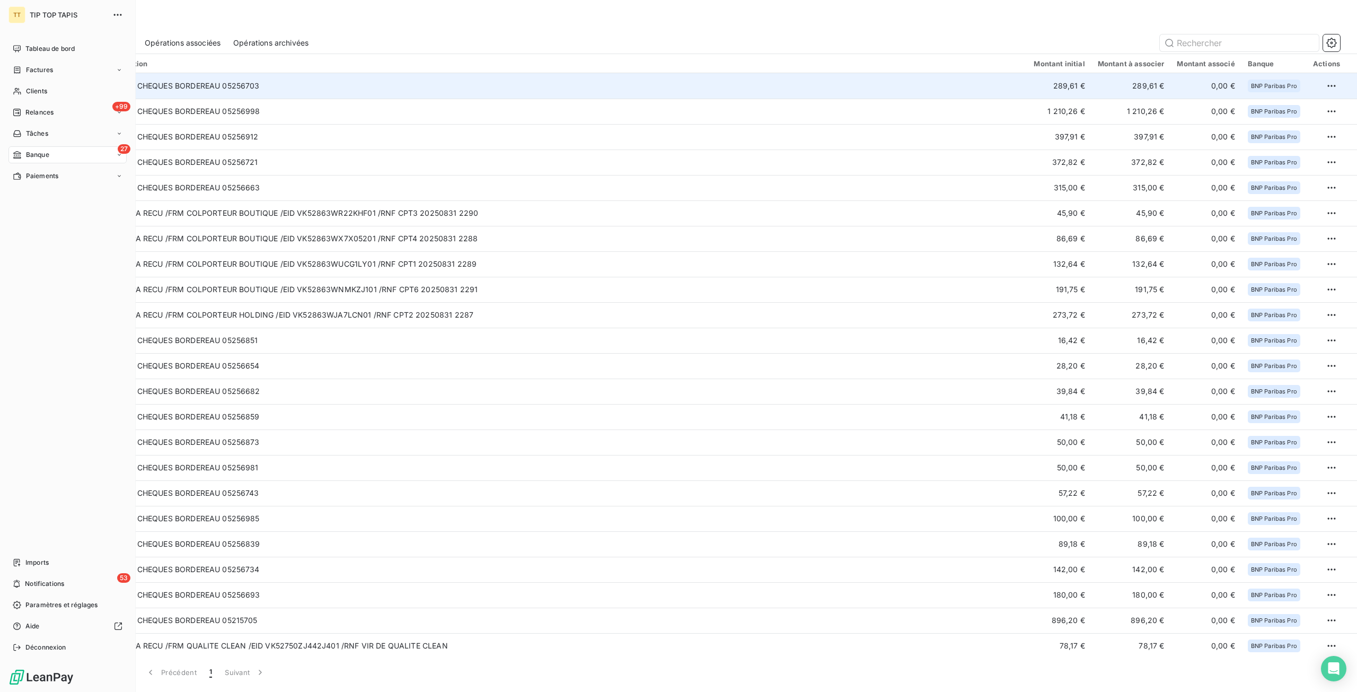
click at [37, 91] on span "Clients" at bounding box center [36, 91] width 21 height 10
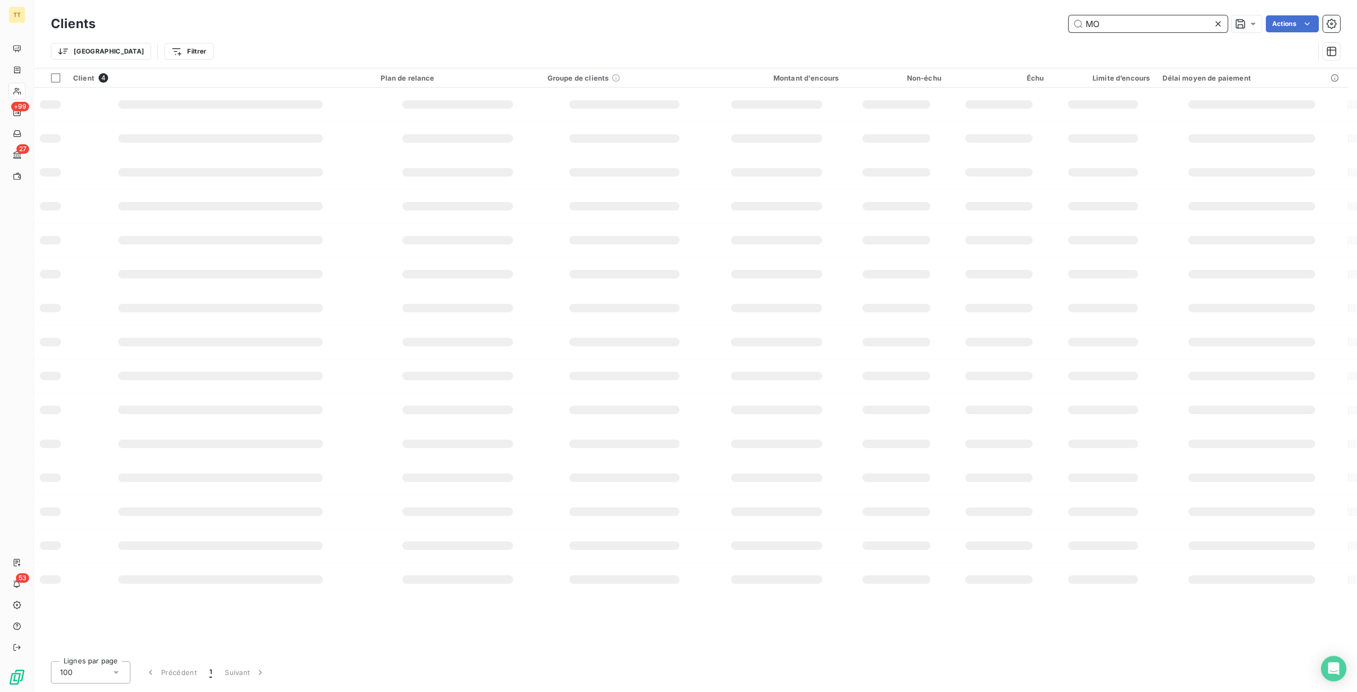
type input "M"
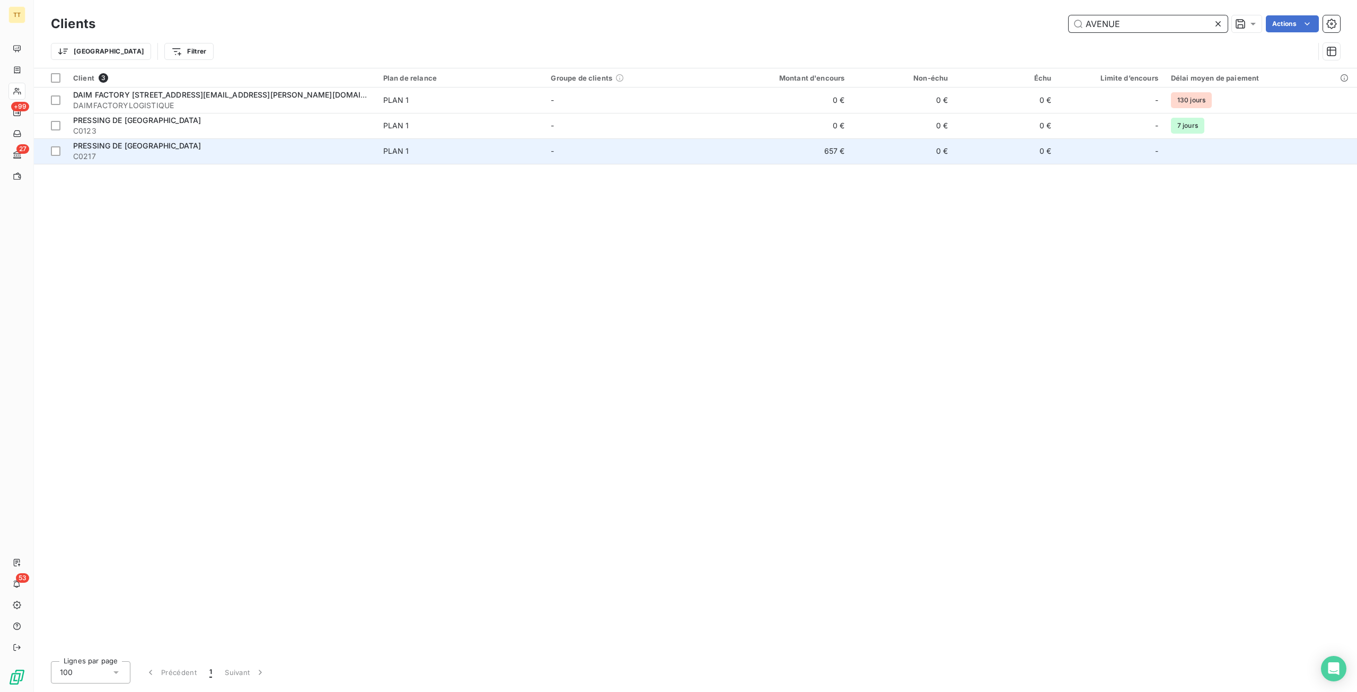
type input "AVENUE"
click at [820, 154] on td "657 €" at bounding box center [781, 150] width 138 height 25
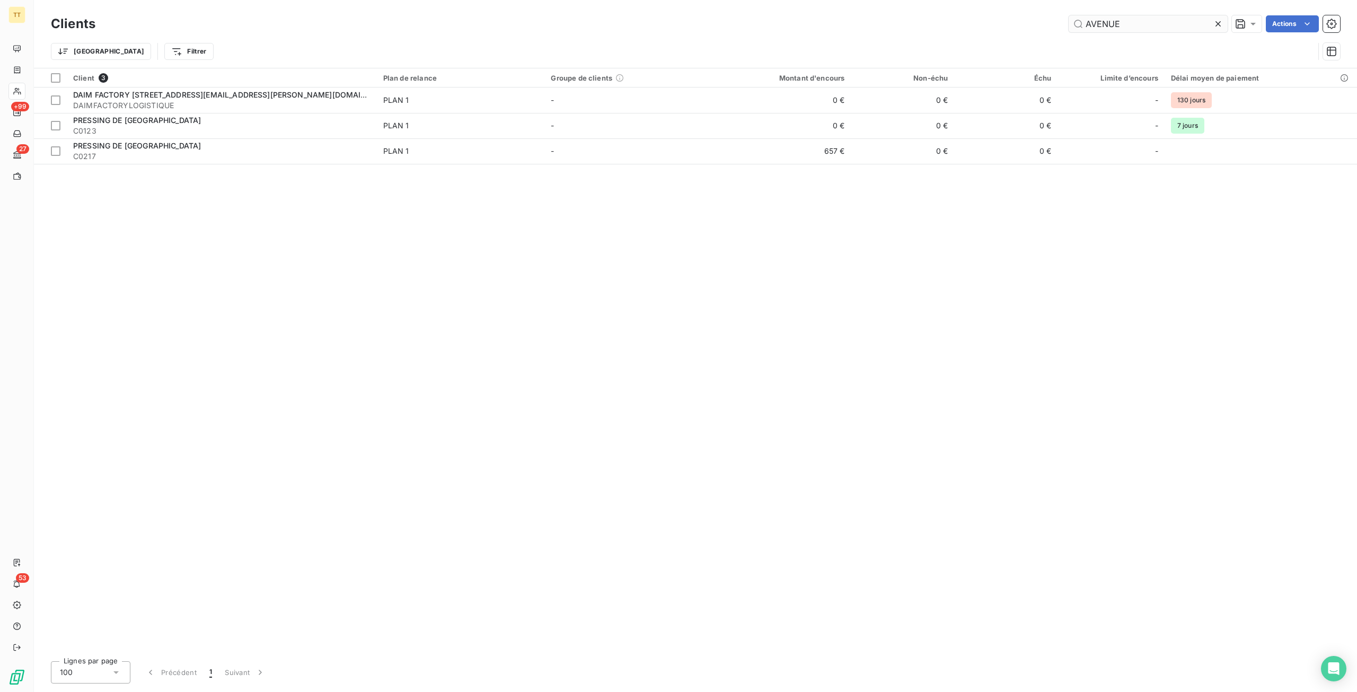
click at [1148, 30] on input "AVENUE" at bounding box center [1147, 23] width 159 height 17
drag, startPoint x: 1127, startPoint y: 24, endPoint x: 882, endPoint y: 4, distance: 246.2
click at [882, 4] on div "Clients AVENUE Actions Trier Filtrer" at bounding box center [695, 34] width 1323 height 68
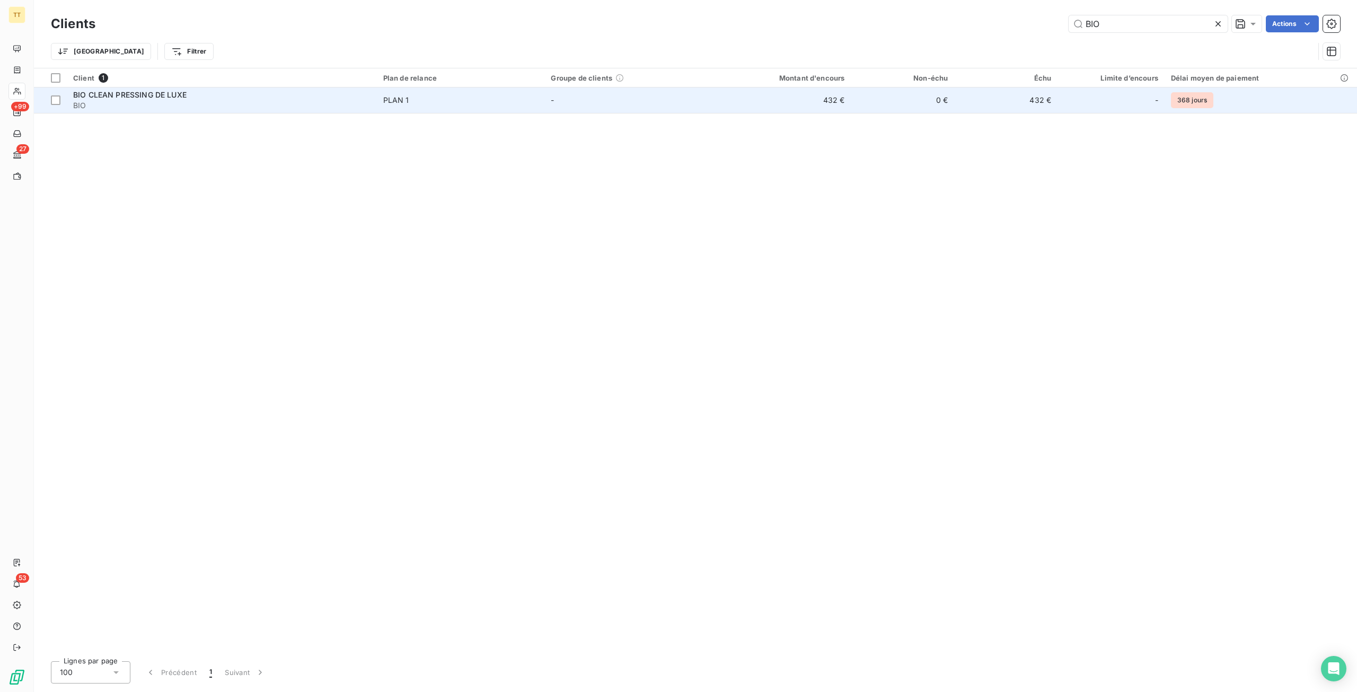
type input "BIO"
click at [853, 96] on td "0 €" at bounding box center [902, 99] width 103 height 25
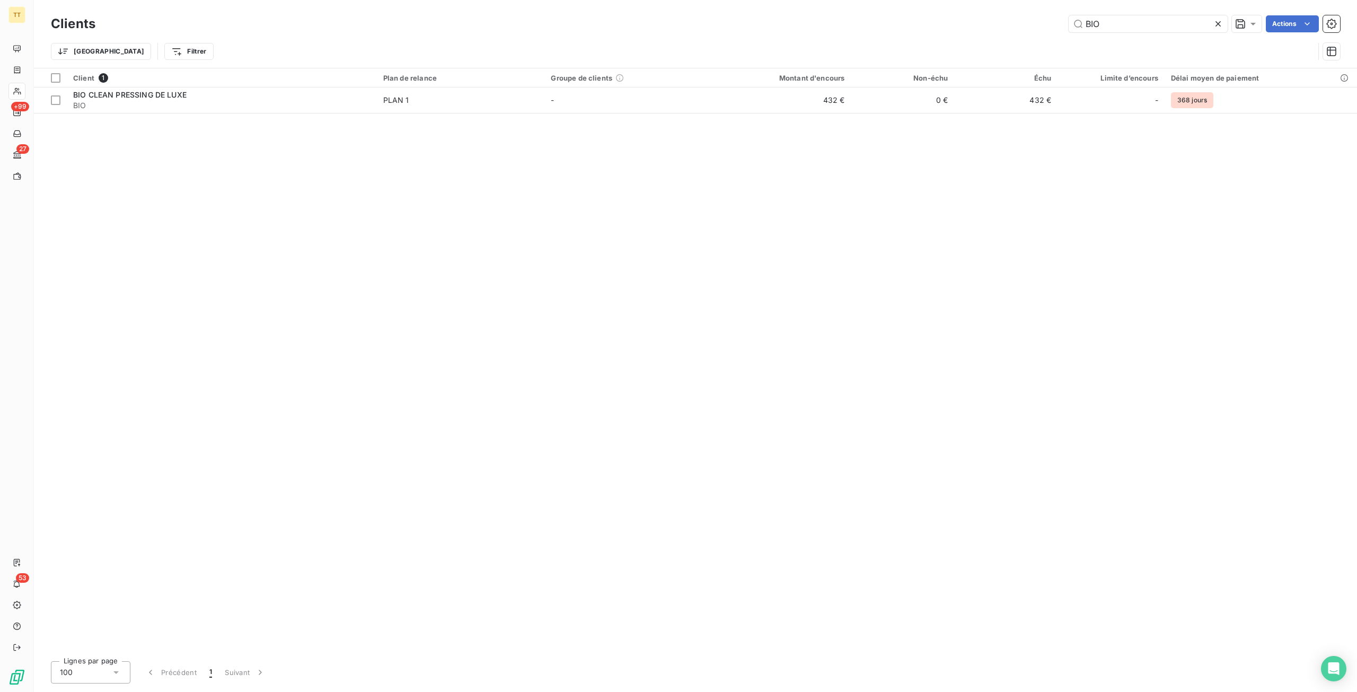
drag, startPoint x: 1131, startPoint y: 25, endPoint x: 982, endPoint y: 2, distance: 150.2
click at [982, 2] on div "Clients BIO Actions Trier Filtrer" at bounding box center [695, 34] width 1323 height 68
type input "A"
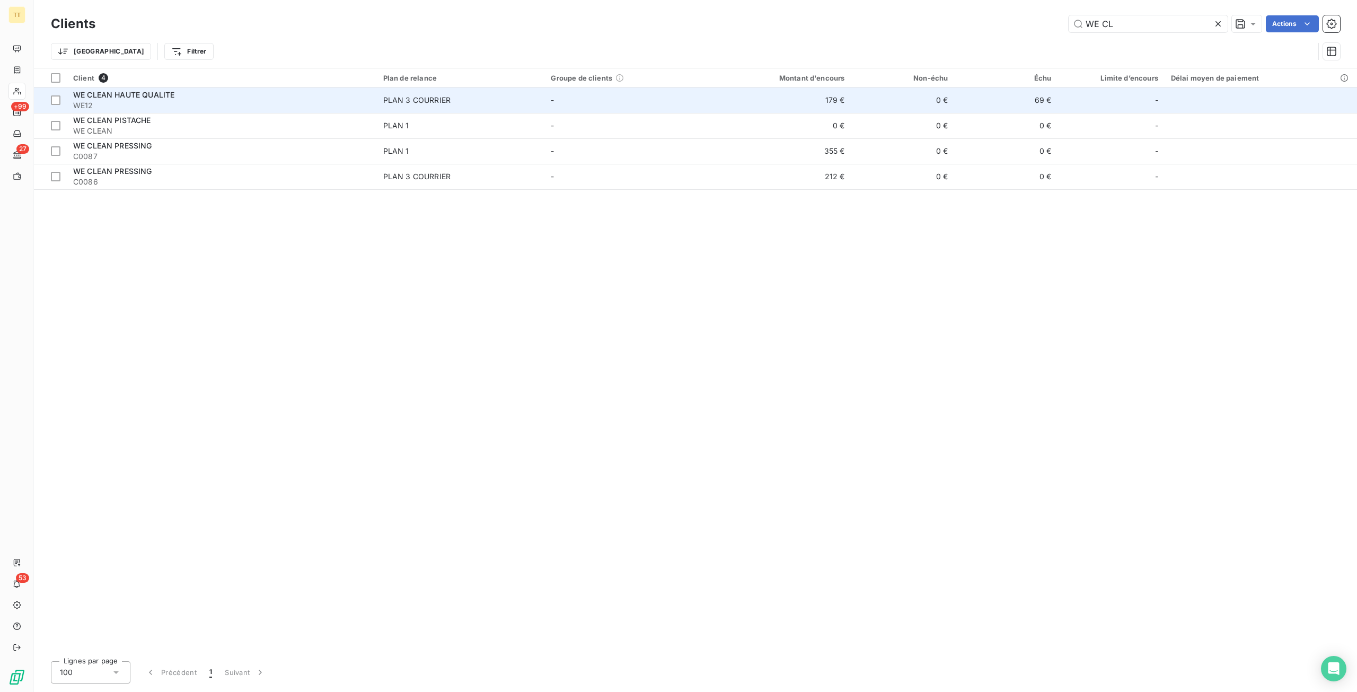
type input "WE CL"
click at [841, 101] on td "179 €" at bounding box center [781, 99] width 138 height 25
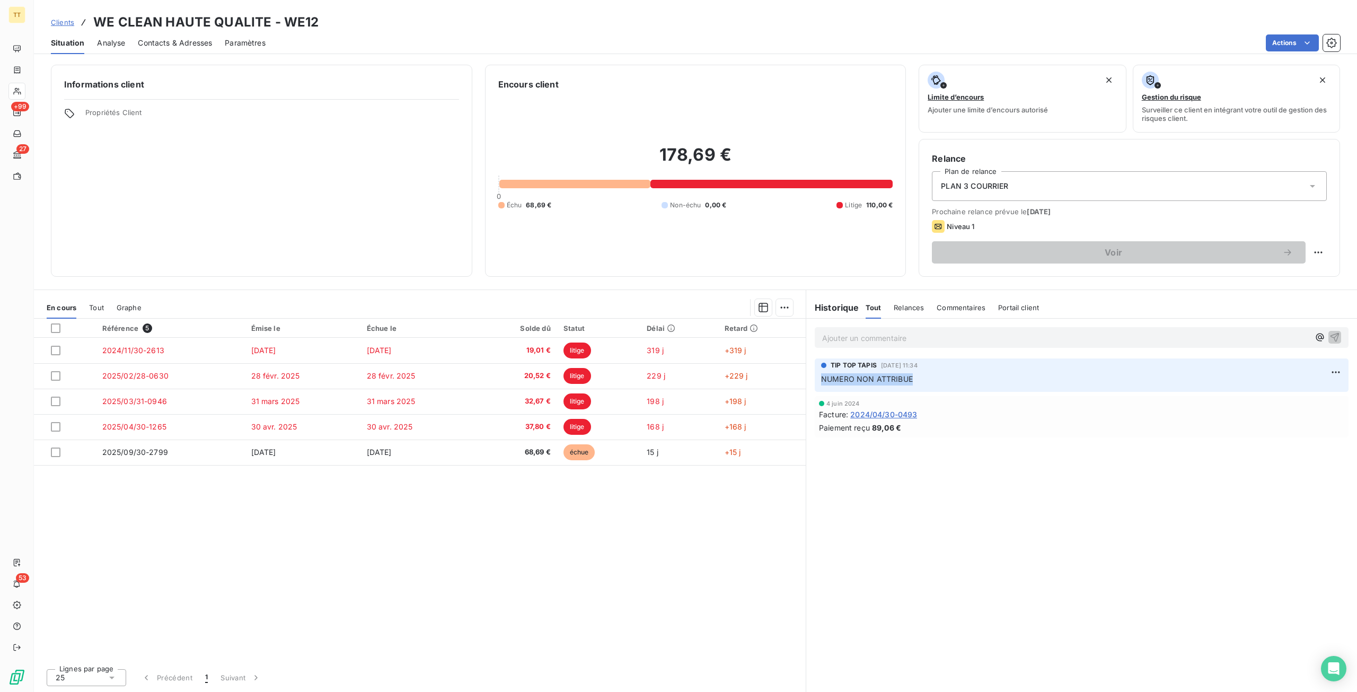
drag, startPoint x: 946, startPoint y: 384, endPoint x: 813, endPoint y: 389, distance: 133.1
click at [813, 389] on div "TIP TOP TAPIS [DATE] 11:34 NUMERO NON ATTRIBUE" at bounding box center [1081, 375] width 551 height 38
drag, startPoint x: 874, startPoint y: 510, endPoint x: 804, endPoint y: 528, distance: 72.2
click at [874, 510] on div "Ajouter un commentaire ﻿ TIP TOP TAPIS [DATE] 11:34 NUMERO NON ATTRIBUE [DATE] …" at bounding box center [1081, 504] width 551 height 373
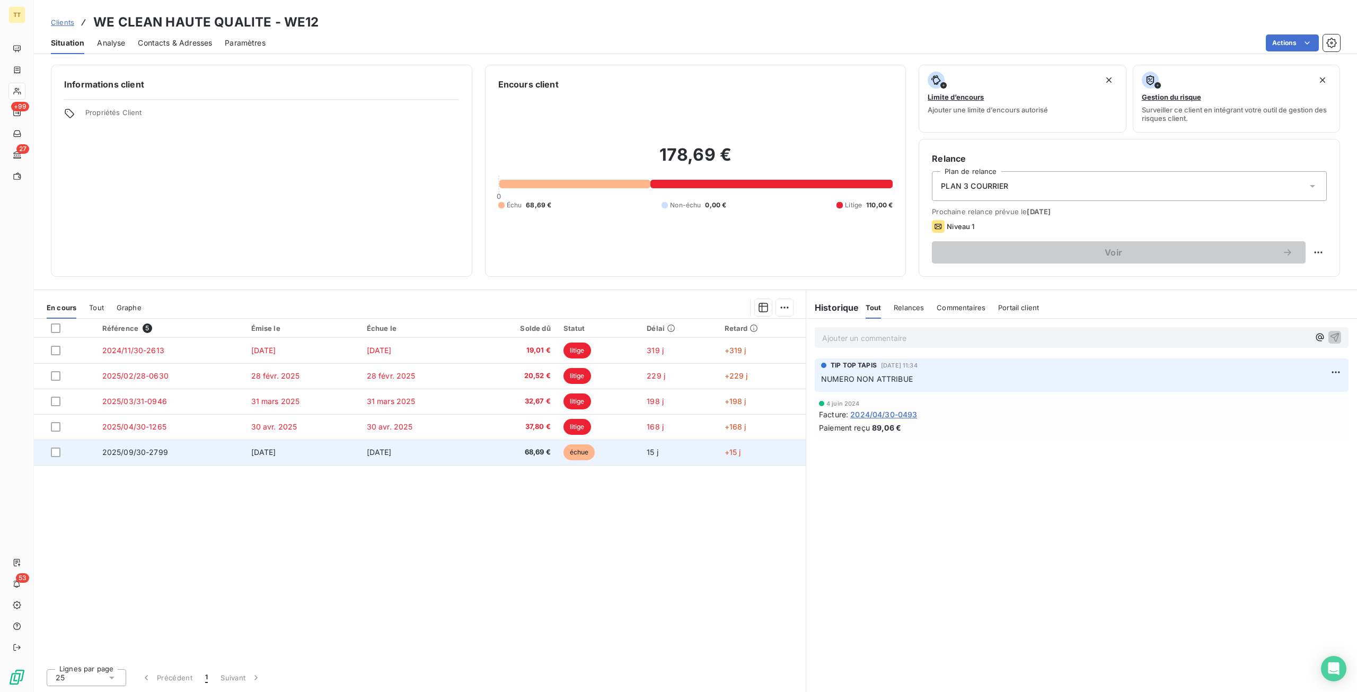
click at [378, 451] on span "[DATE]" at bounding box center [379, 451] width 25 height 9
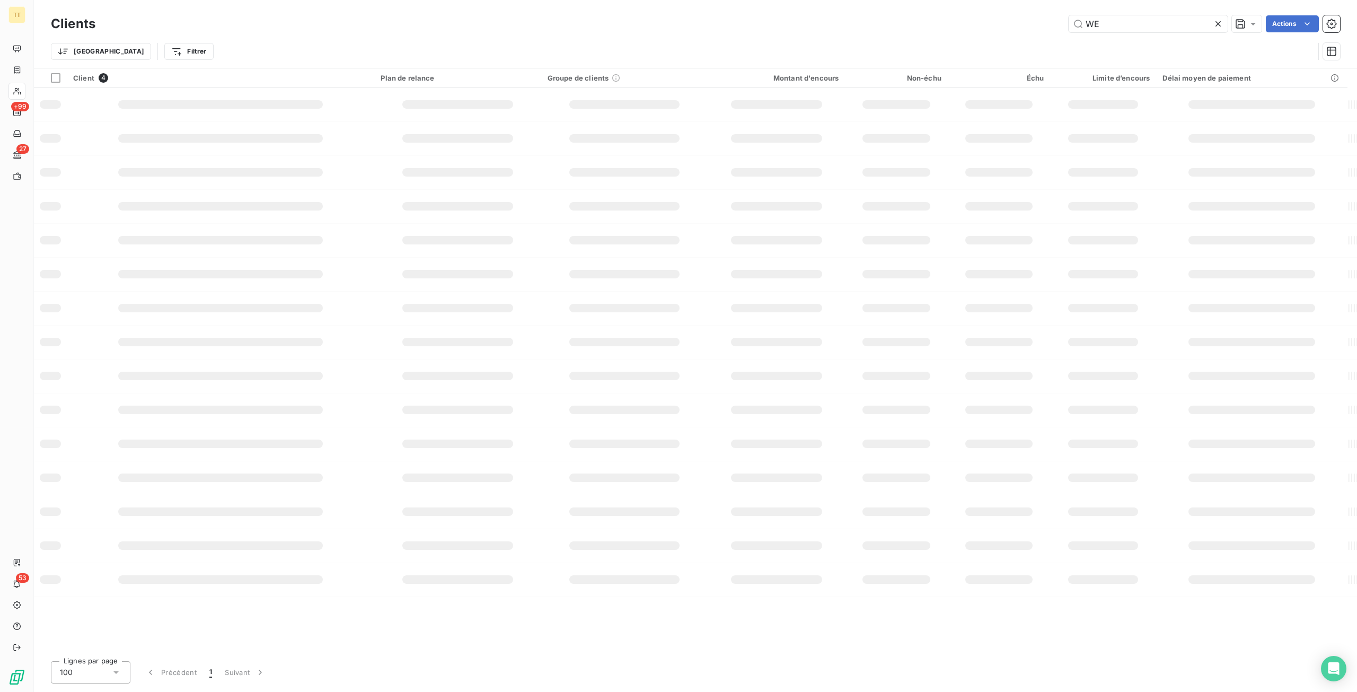
type input "W"
type input "L"
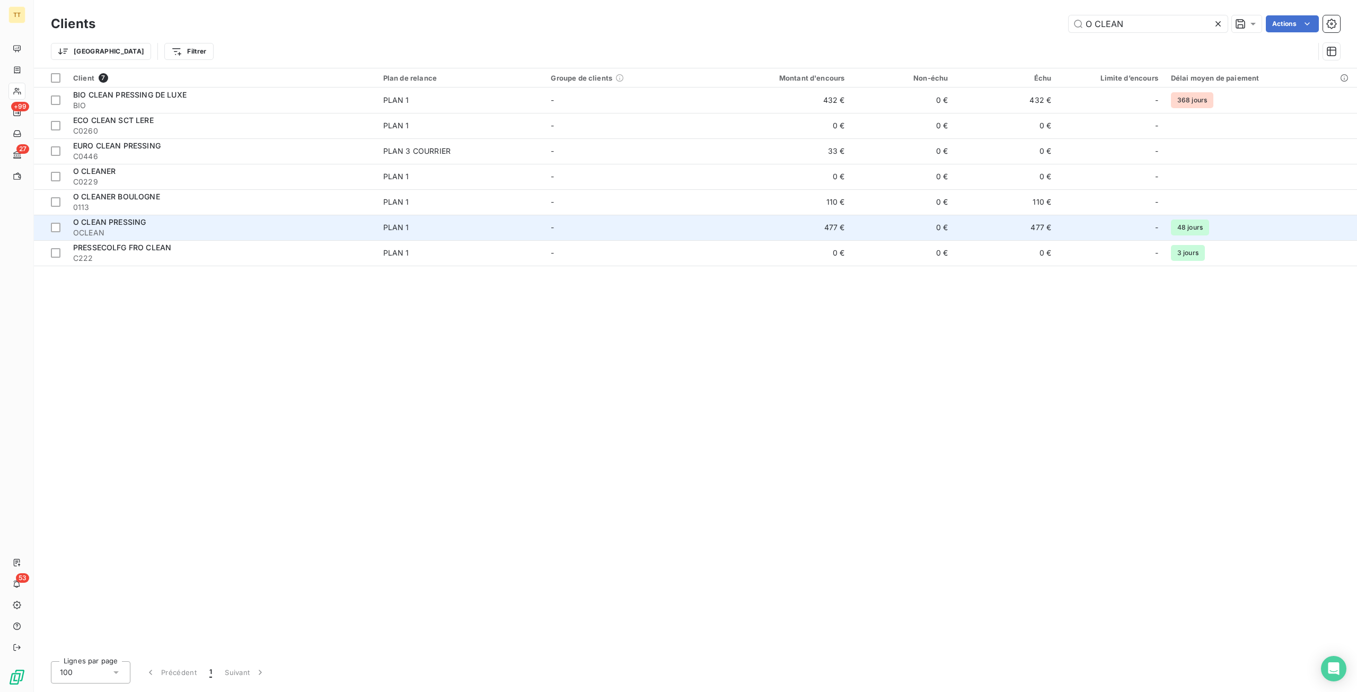
type input "O CLEAN"
click at [822, 224] on td "477 €" at bounding box center [781, 227] width 138 height 25
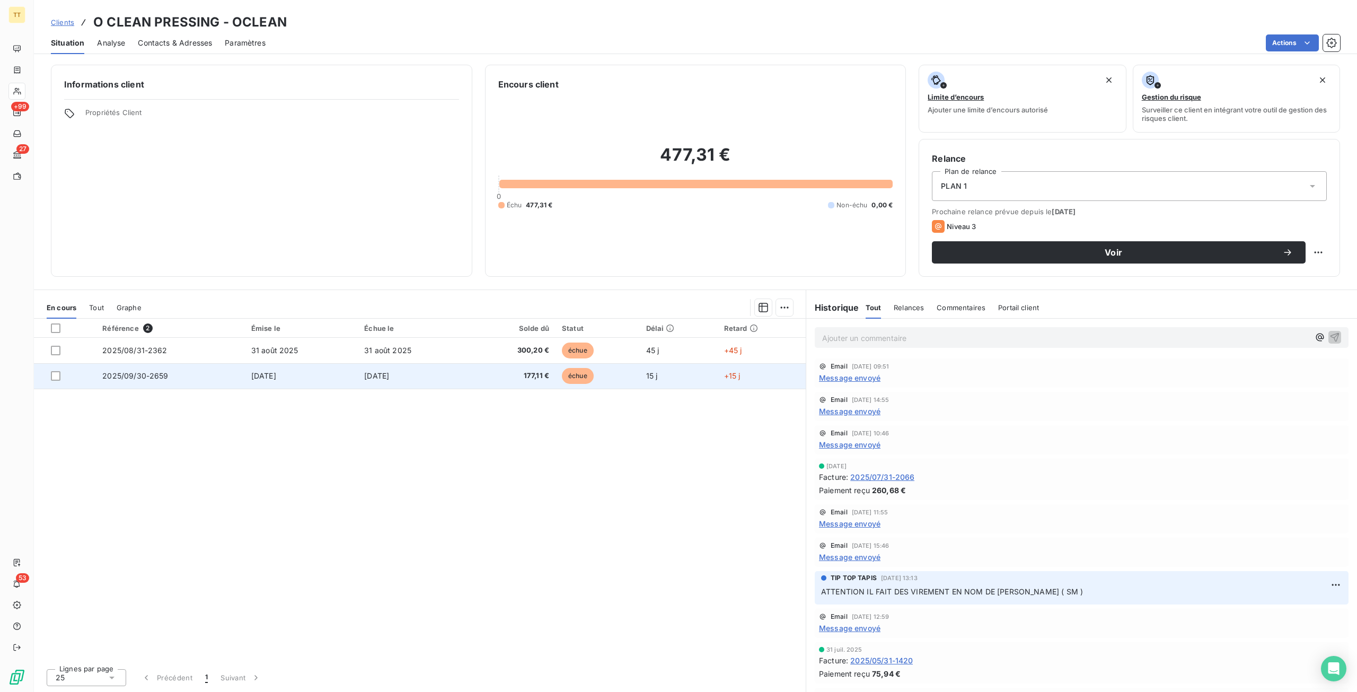
click at [495, 371] on span "177,11 €" at bounding box center [513, 375] width 72 height 11
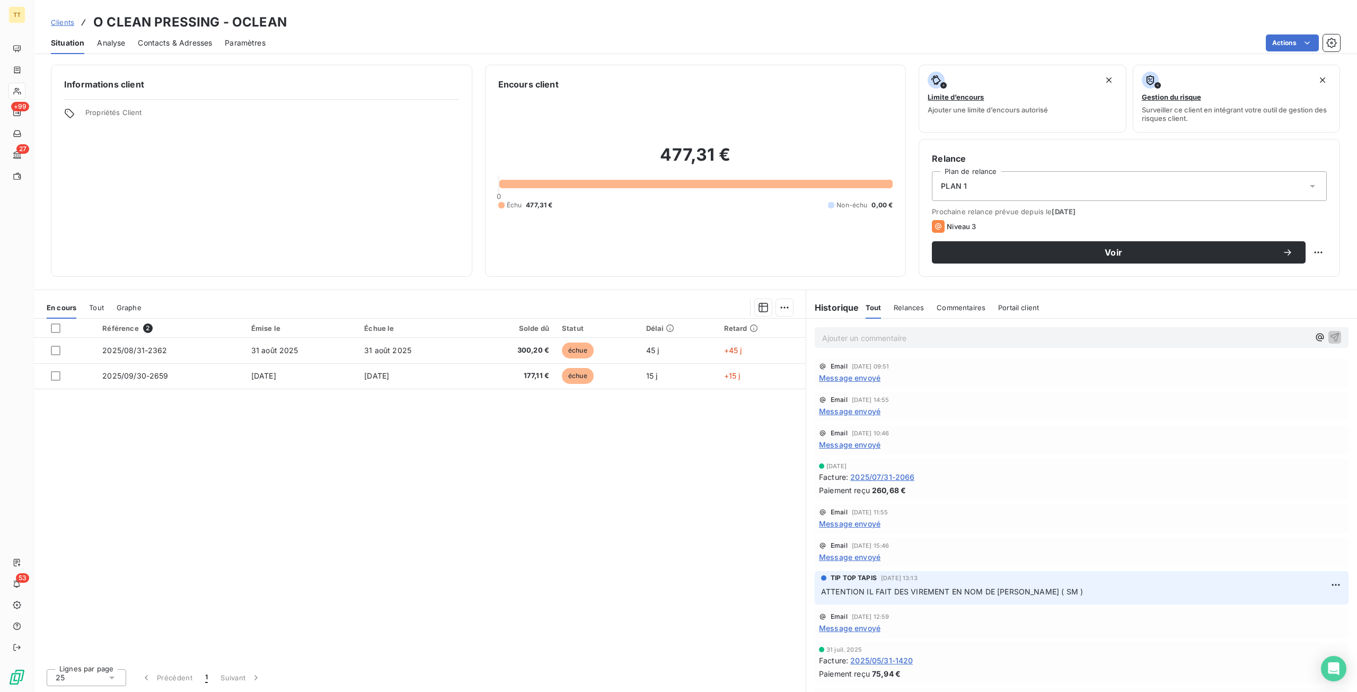
click at [306, 521] on div "Référence 2 Émise le Échue le Solde dû Statut Délai Retard 2025/08/31-2362 [DAT…" at bounding box center [420, 488] width 772 height 341
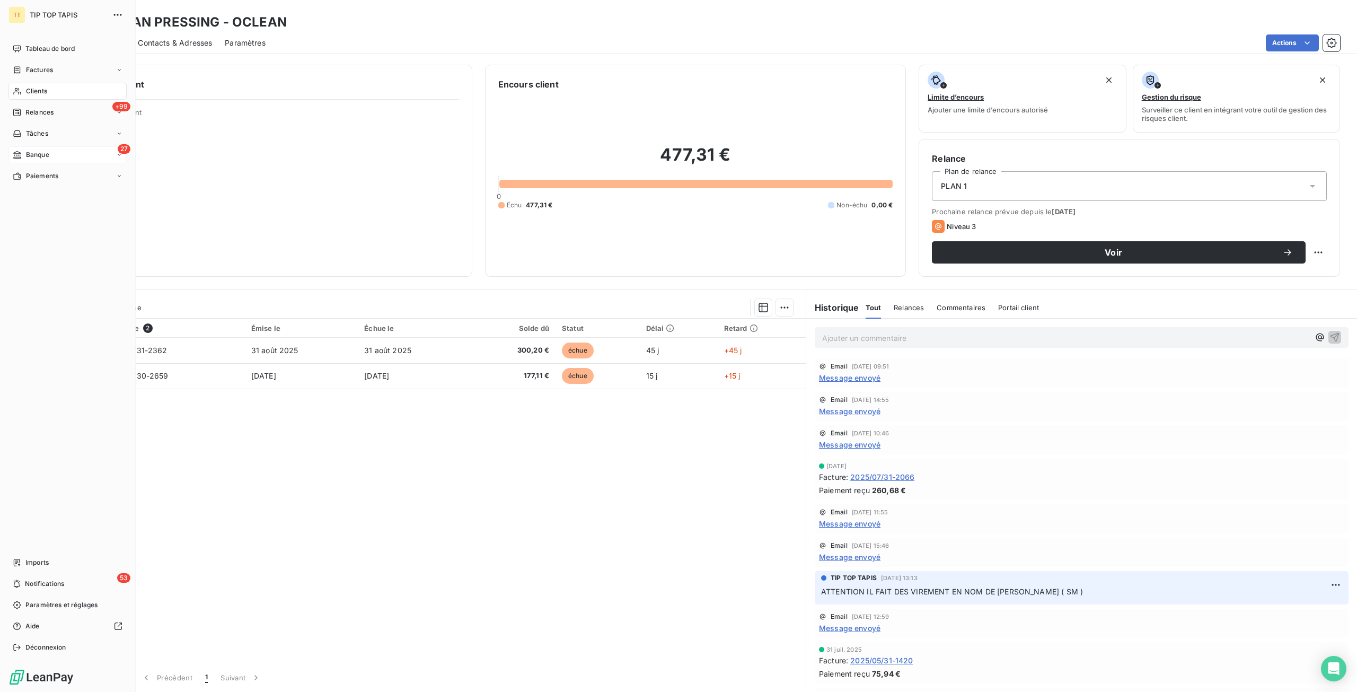
click at [26, 148] on div "27 Banque" at bounding box center [67, 154] width 118 height 17
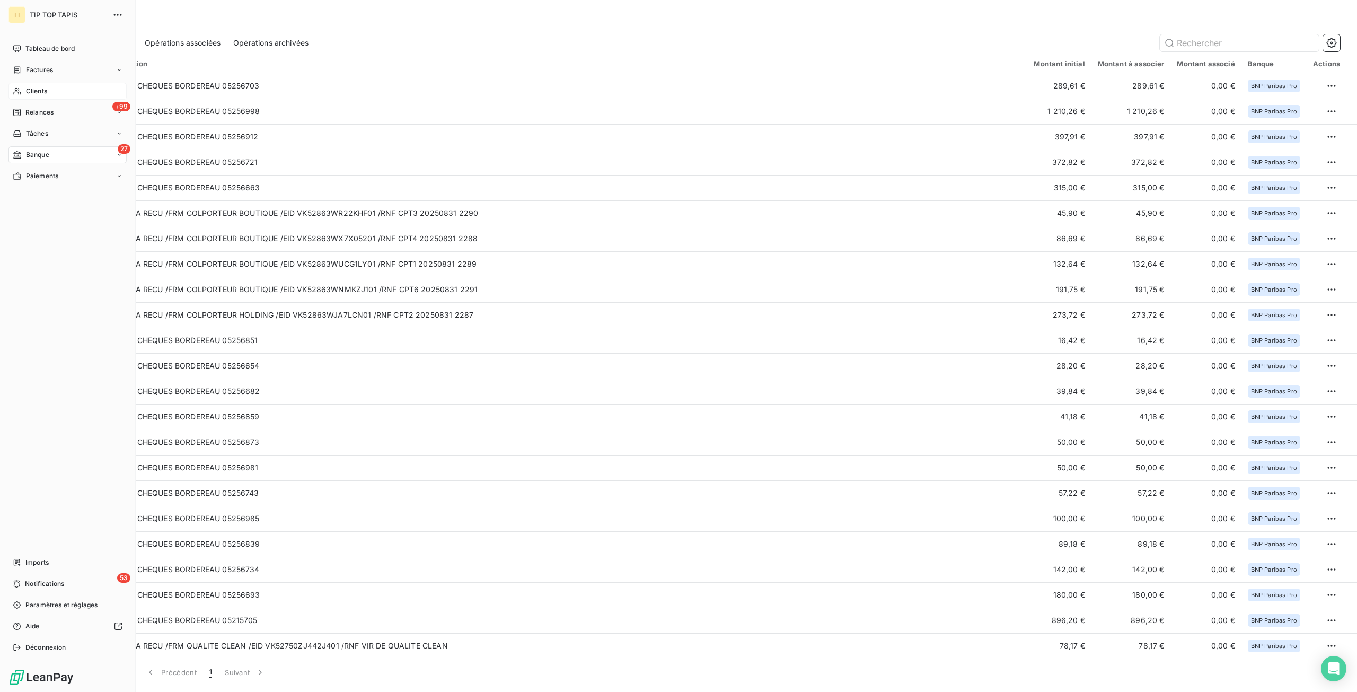
click at [42, 88] on span "Clients" at bounding box center [36, 91] width 21 height 10
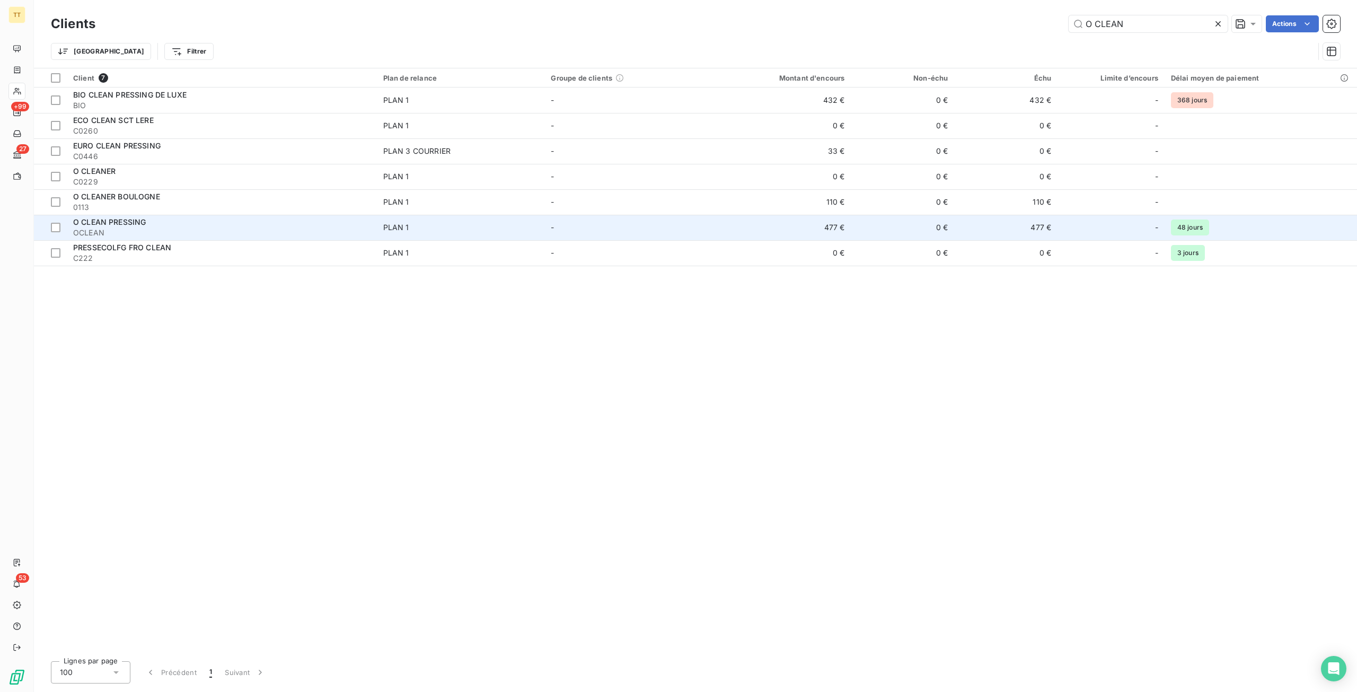
click at [231, 226] on div "O CLEAN PRESSING" at bounding box center [221, 222] width 297 height 11
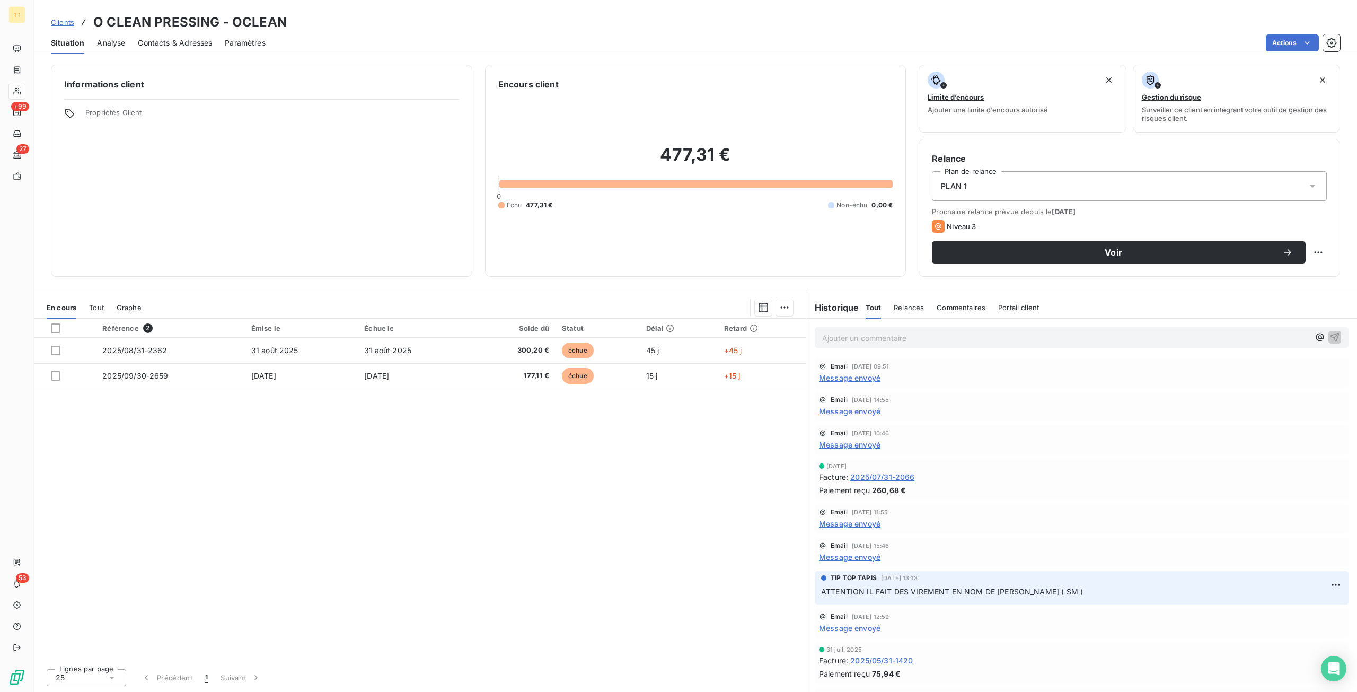
click at [164, 39] on span "Contacts & Adresses" at bounding box center [175, 43] width 74 height 11
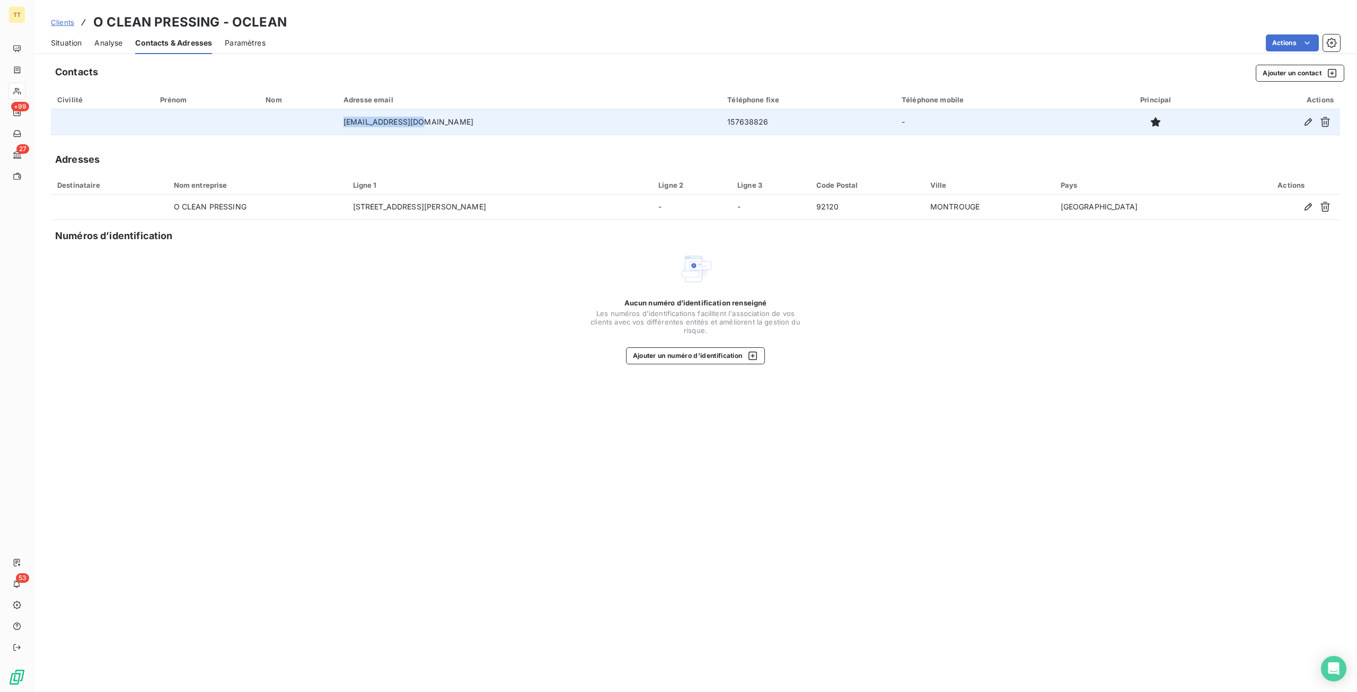
drag, startPoint x: 510, startPoint y: 120, endPoint x: 368, endPoint y: 128, distance: 142.2
click at [368, 128] on tr "[EMAIL_ADDRESS][DOMAIN_NAME] 157638826 -" at bounding box center [695, 121] width 1289 height 25
copy tr "[EMAIL_ADDRESS][DOMAIN_NAME]"
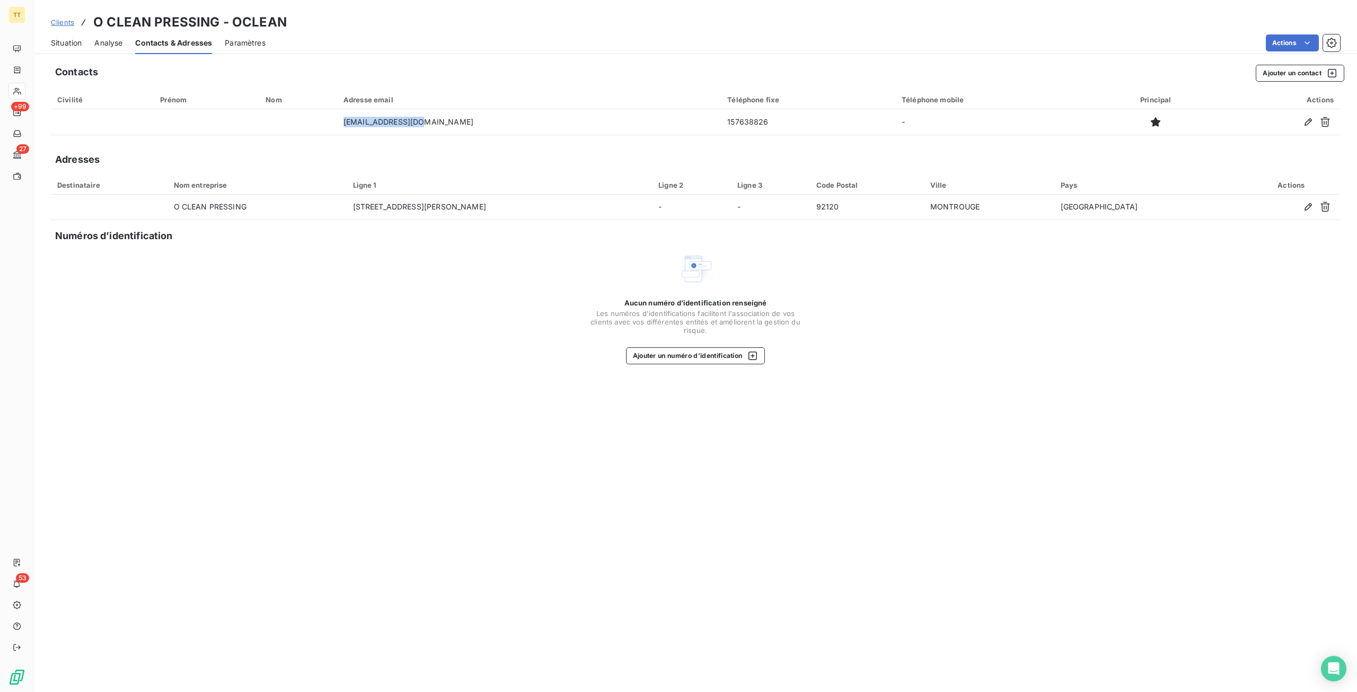
click at [69, 49] on div "Situation" at bounding box center [66, 43] width 31 height 22
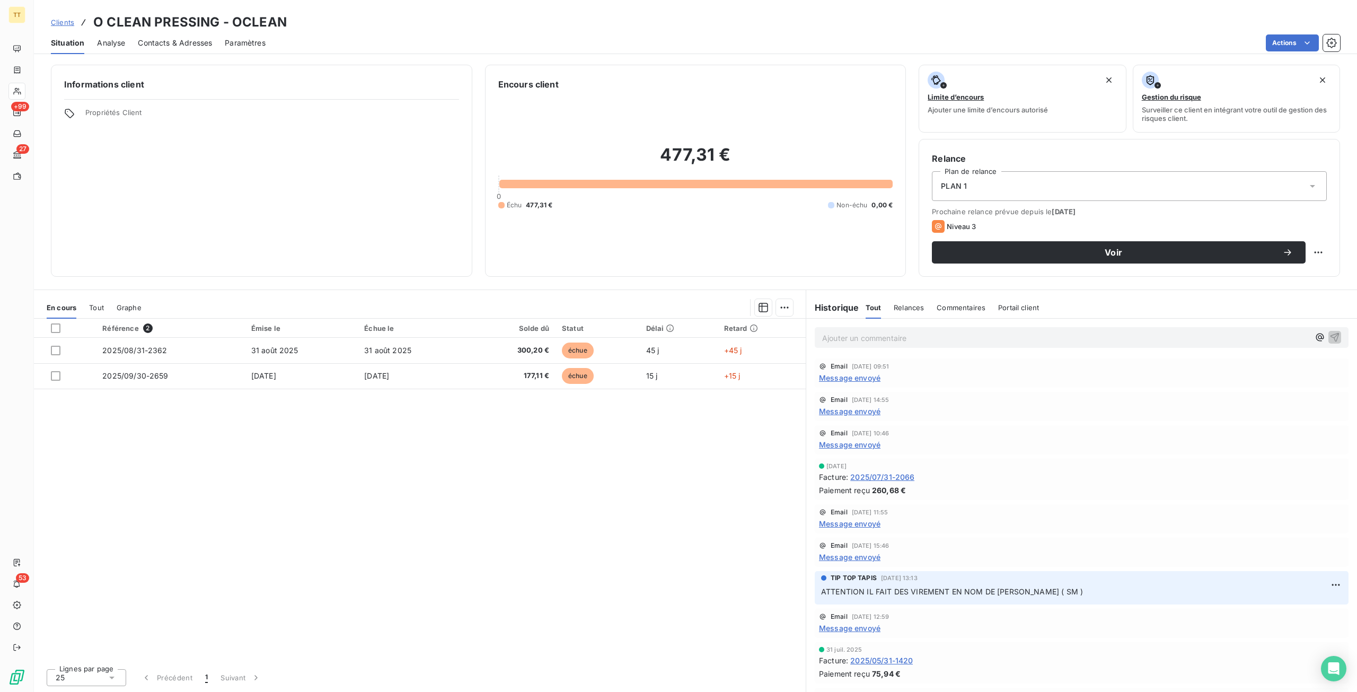
click at [843, 380] on span "Message envoyé" at bounding box center [849, 377] width 61 height 11
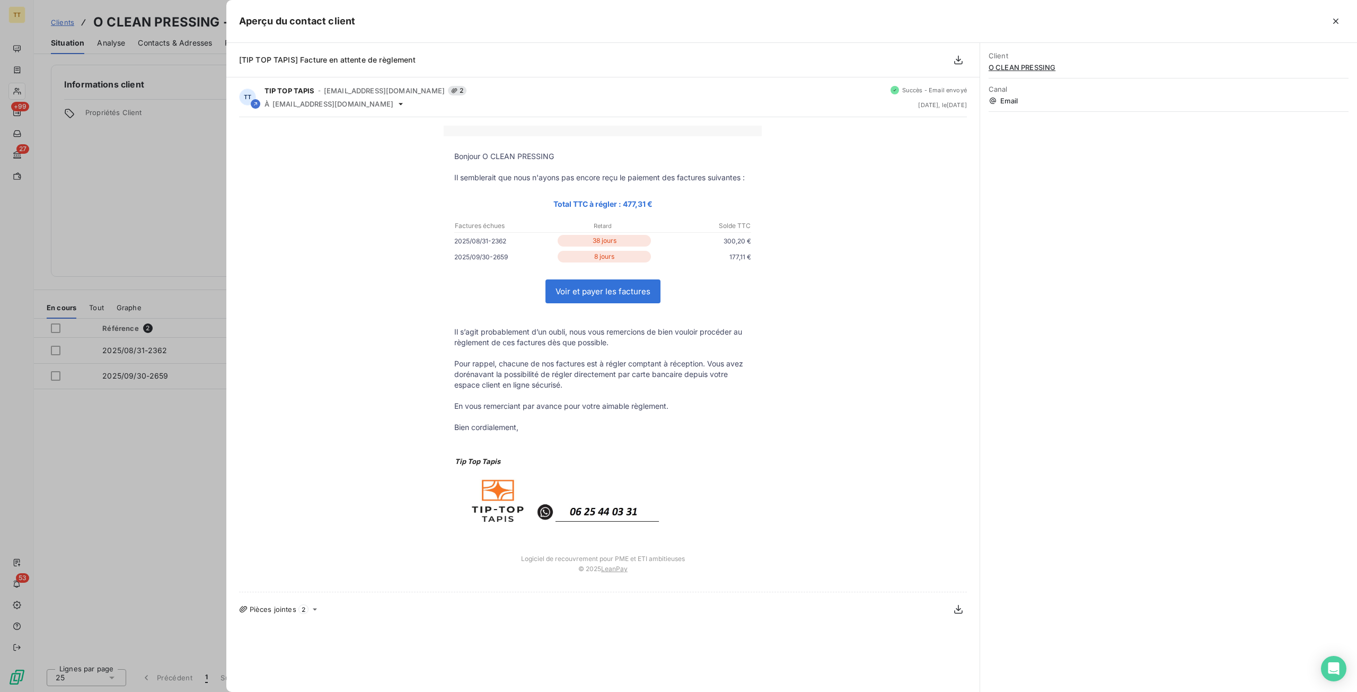
click at [113, 475] on div at bounding box center [678, 346] width 1357 height 692
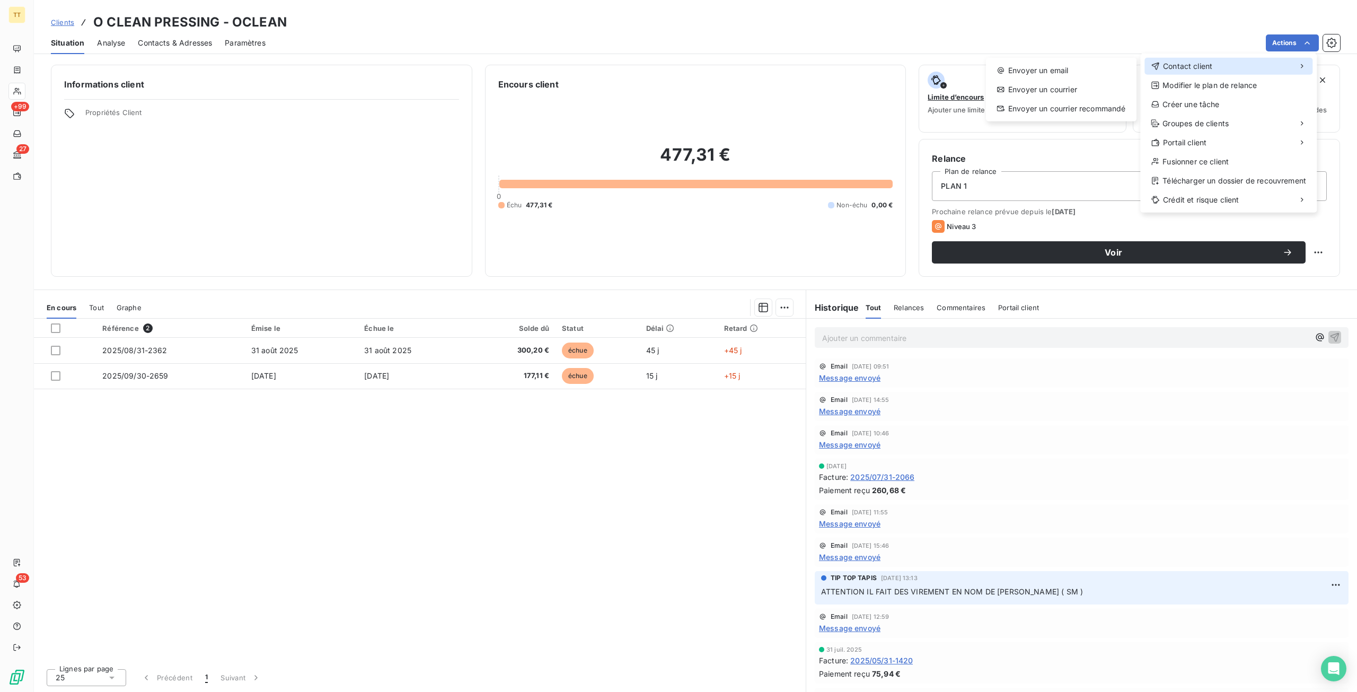
click at [1266, 60] on div "Contact client" at bounding box center [1228, 66] width 168 height 17
click at [1054, 64] on div "Envoyer un email" at bounding box center [1061, 70] width 142 height 17
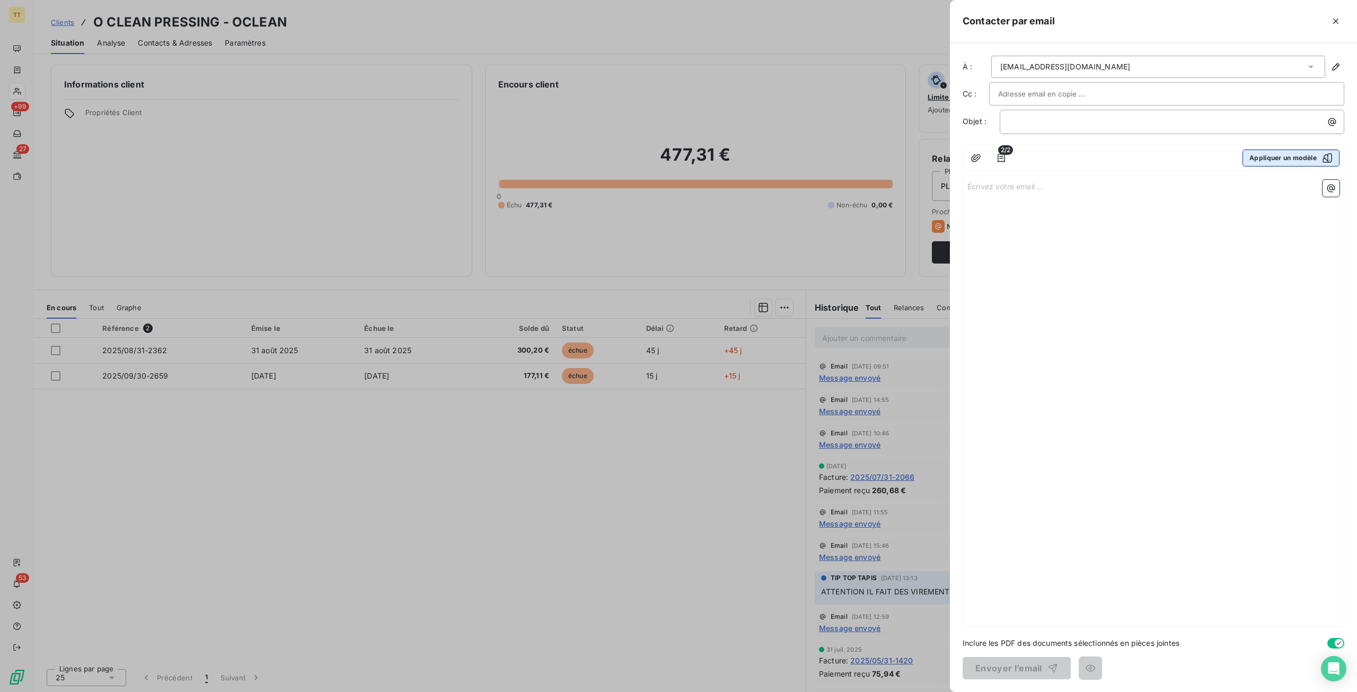
click at [1307, 150] on button "Appliquer un modèle" at bounding box center [1290, 157] width 97 height 17
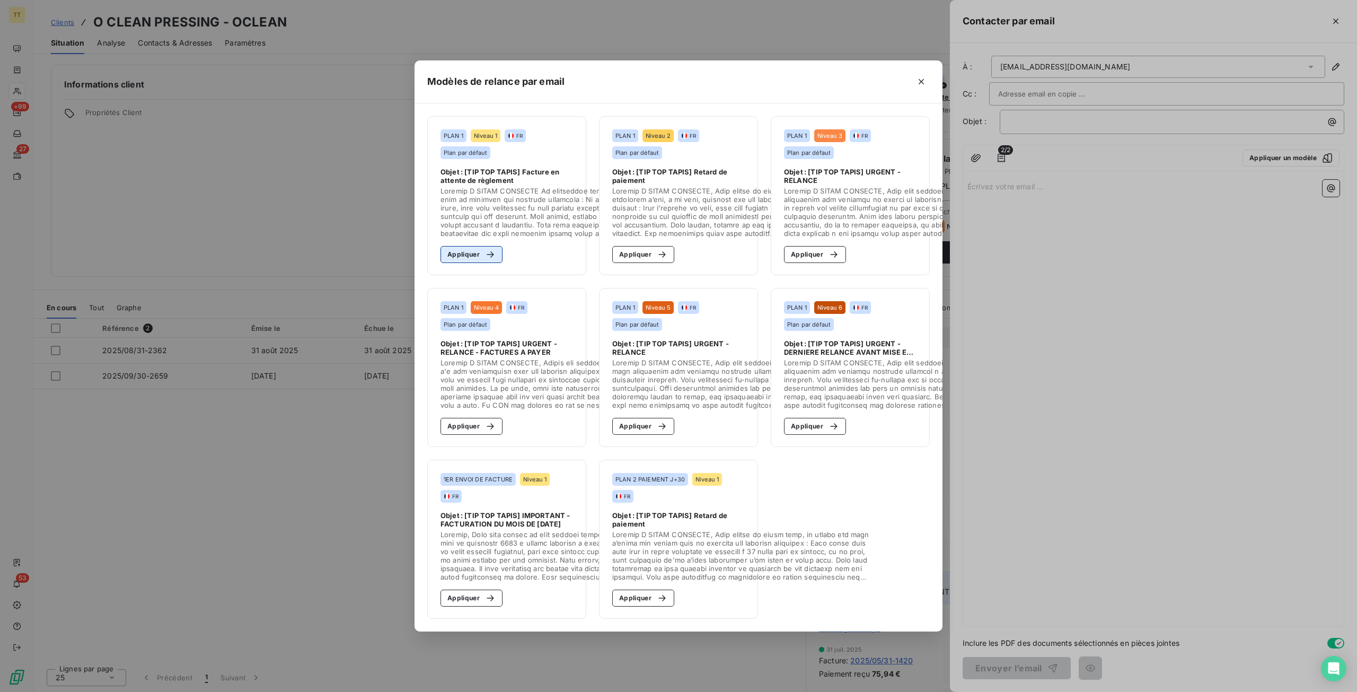
click at [498, 246] on button "Appliquer" at bounding box center [471, 254] width 62 height 17
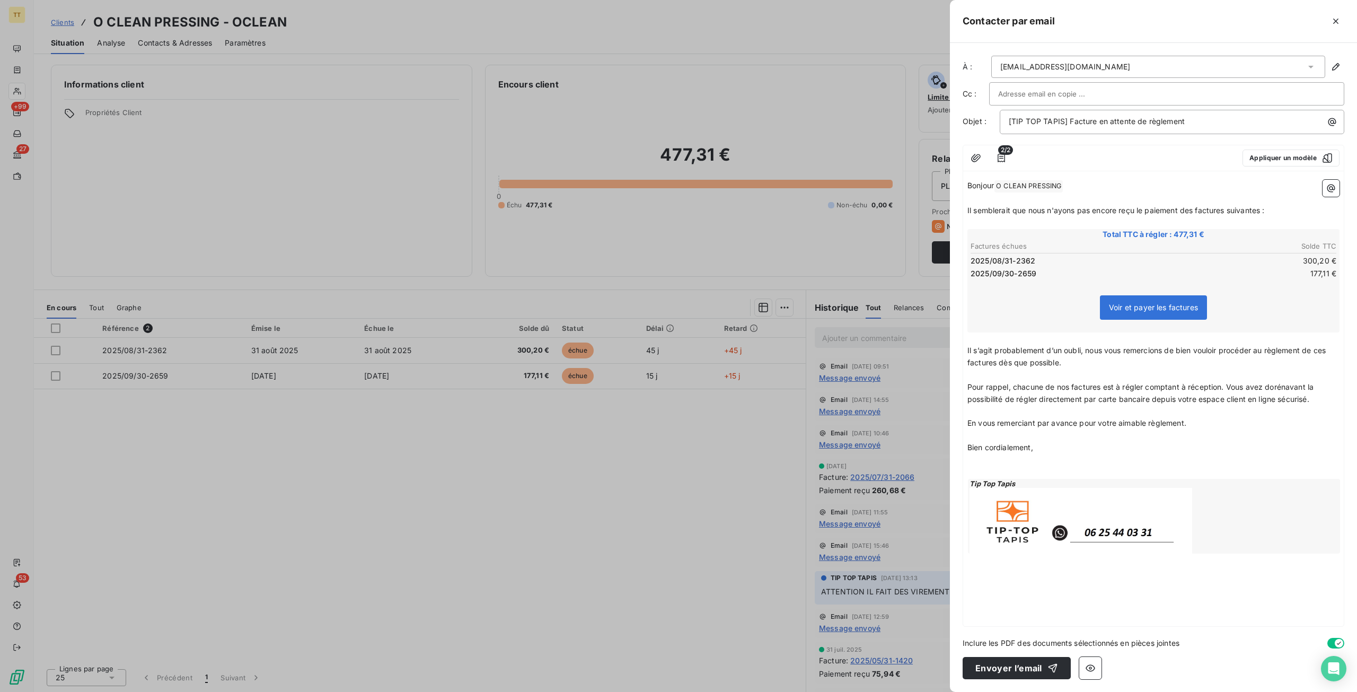
click at [1031, 608] on div "Bonjour O CLEAN PRESSING ﻿ ﻿ Il semblerait que nous n'ayons pas encore reçu le …" at bounding box center [1153, 400] width 380 height 450
click at [1210, 651] on div "À : [EMAIL_ADDRESS][DOMAIN_NAME] Cc : Objet : [TIP TOP TAPIS] Facture en attent…" at bounding box center [1153, 367] width 407 height 649
click at [1011, 671] on button "Envoyer l’email" at bounding box center [1016, 668] width 108 height 22
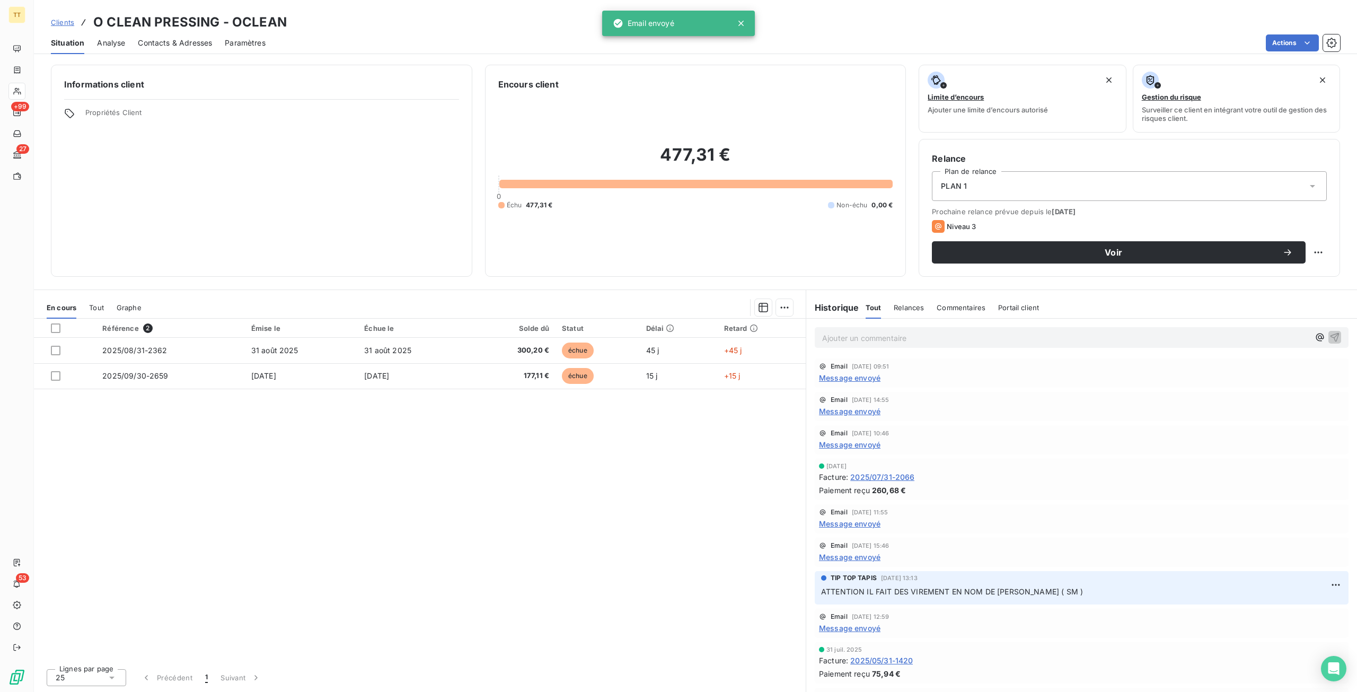
click at [143, 38] on span "Contacts & Adresses" at bounding box center [175, 43] width 74 height 11
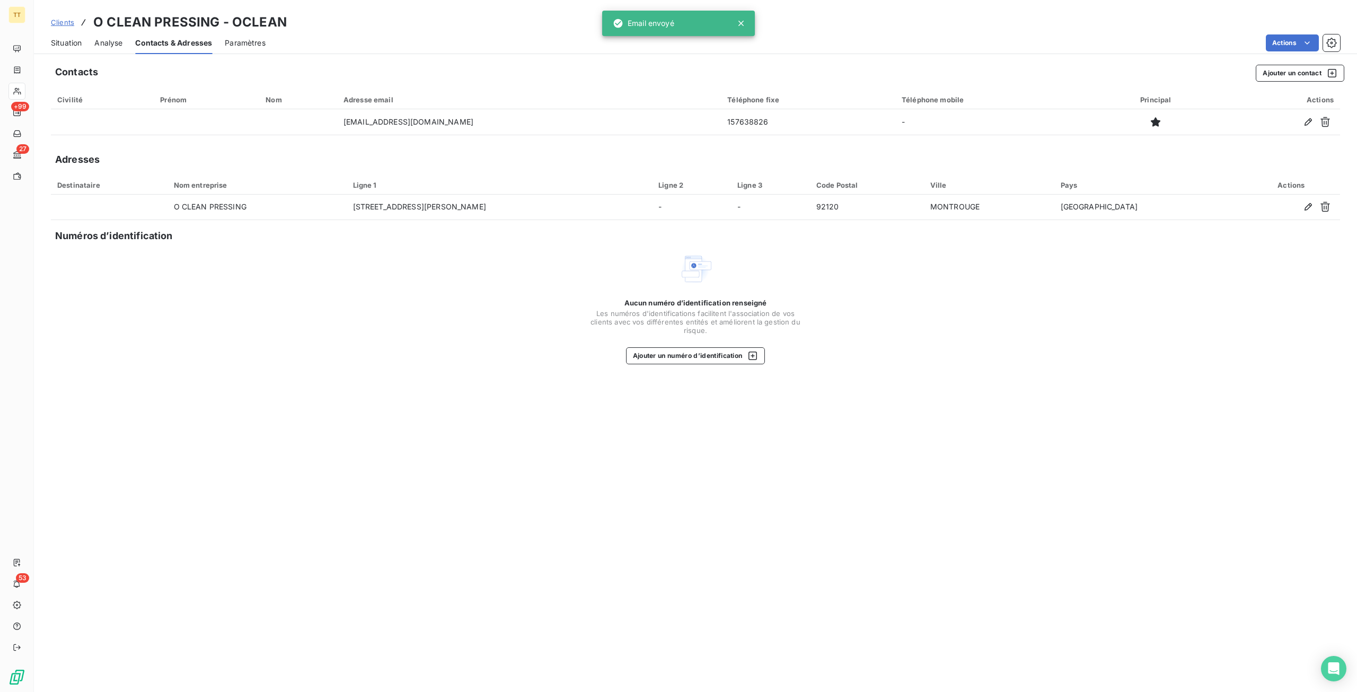
click at [94, 42] on span "Analyse" at bounding box center [108, 43] width 28 height 11
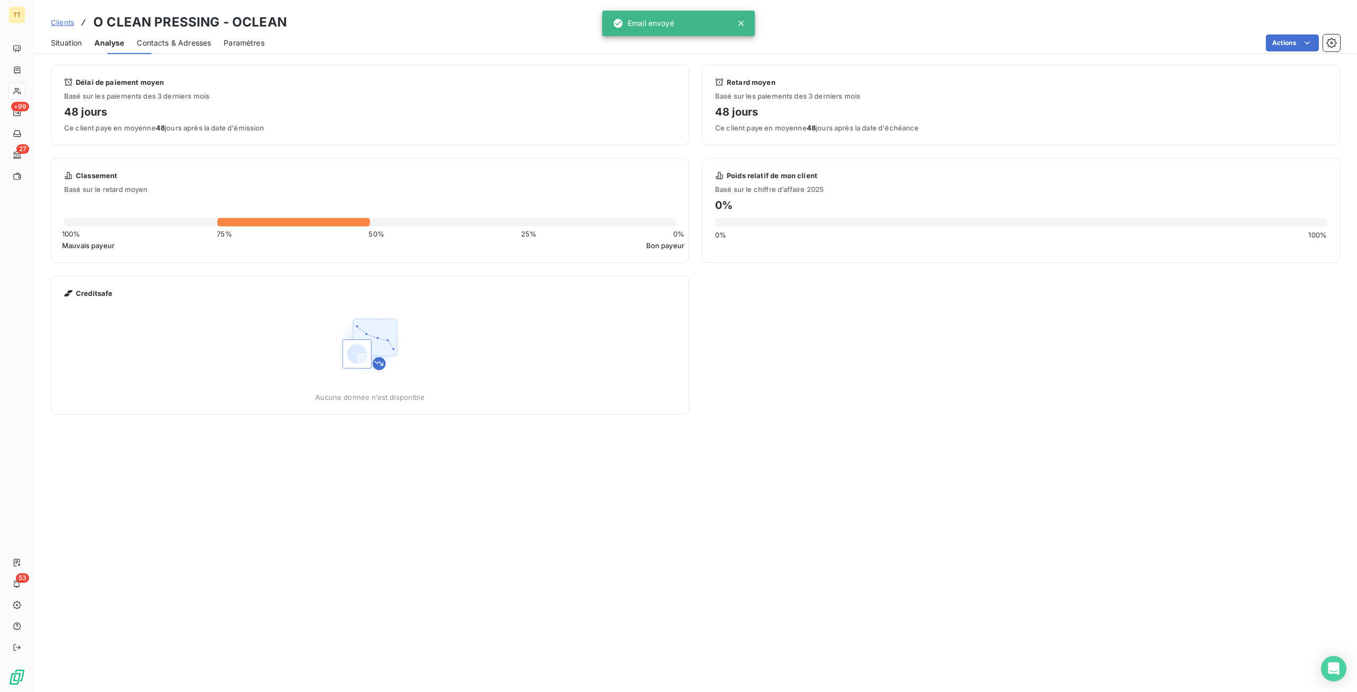
click at [70, 42] on span "Situation" at bounding box center [66, 43] width 31 height 11
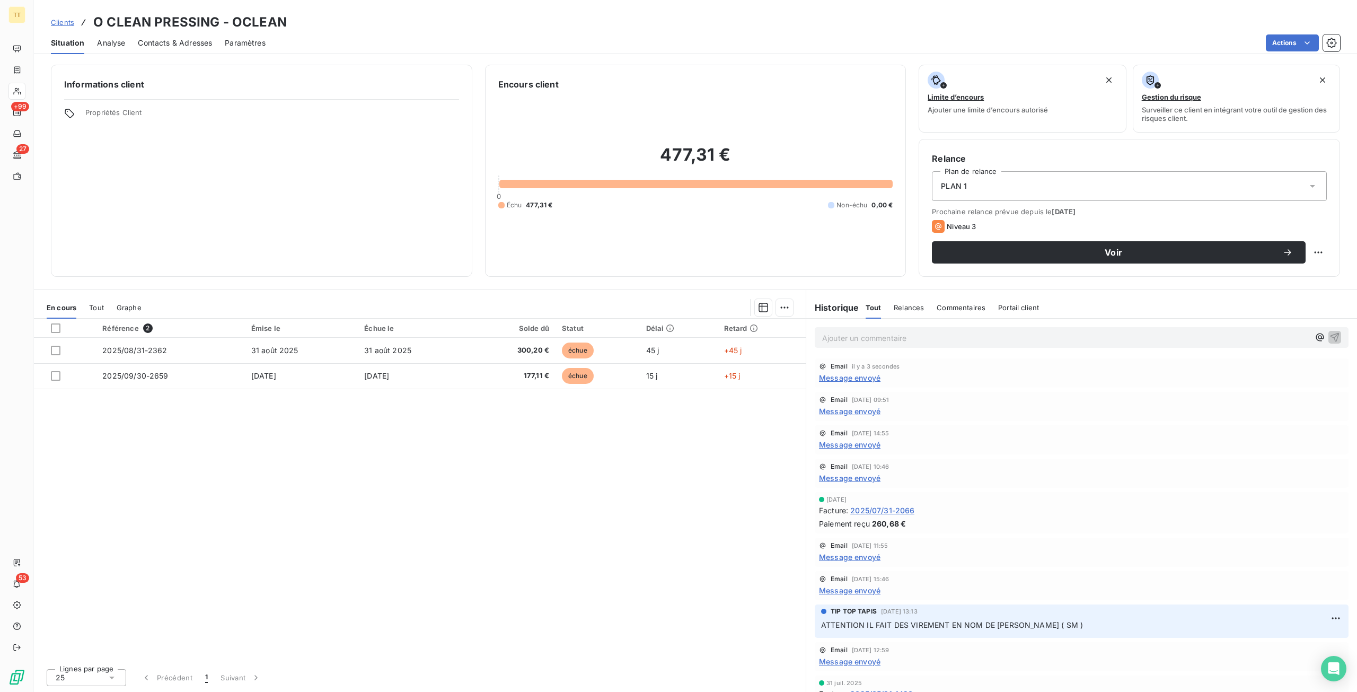
click at [958, 327] on div "Ajouter un commentaire ﻿" at bounding box center [1081, 337] width 534 height 21
click at [961, 339] on p "Ajouter un commentaire ﻿" at bounding box center [1065, 337] width 487 height 13
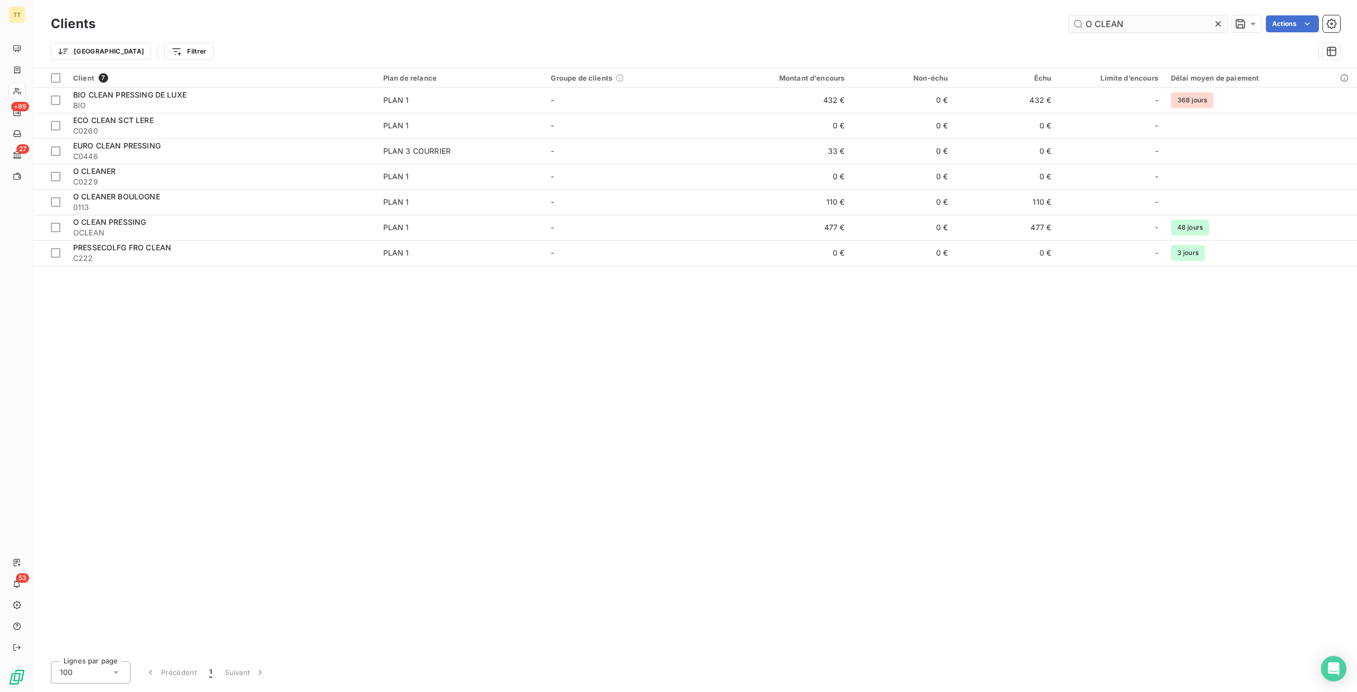
click at [1191, 21] on input "O CLEAN" at bounding box center [1147, 23] width 159 height 17
drag, startPoint x: 1155, startPoint y: 21, endPoint x: 908, endPoint y: 8, distance: 247.2
click at [908, 8] on div "Clients O CLEAN Actions Trier Filtrer" at bounding box center [695, 34] width 1323 height 68
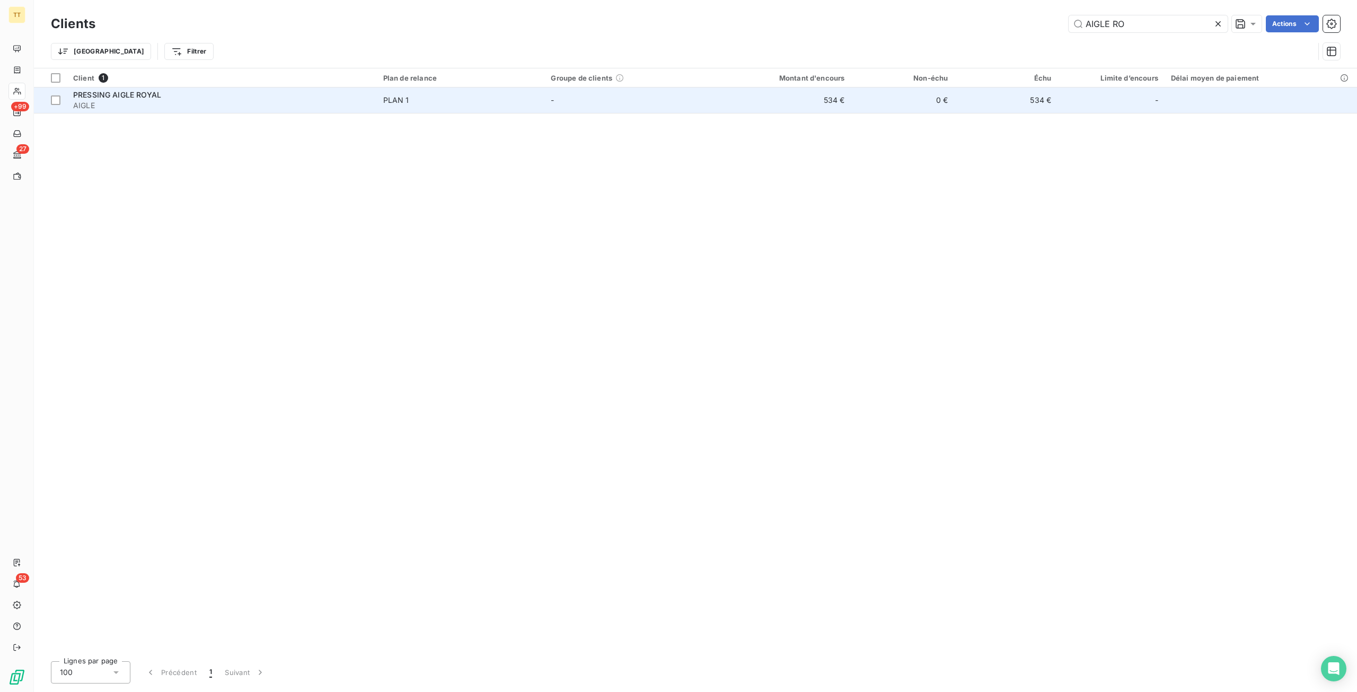
type input "AIGLE RO"
click at [840, 109] on td "534 €" at bounding box center [781, 99] width 138 height 25
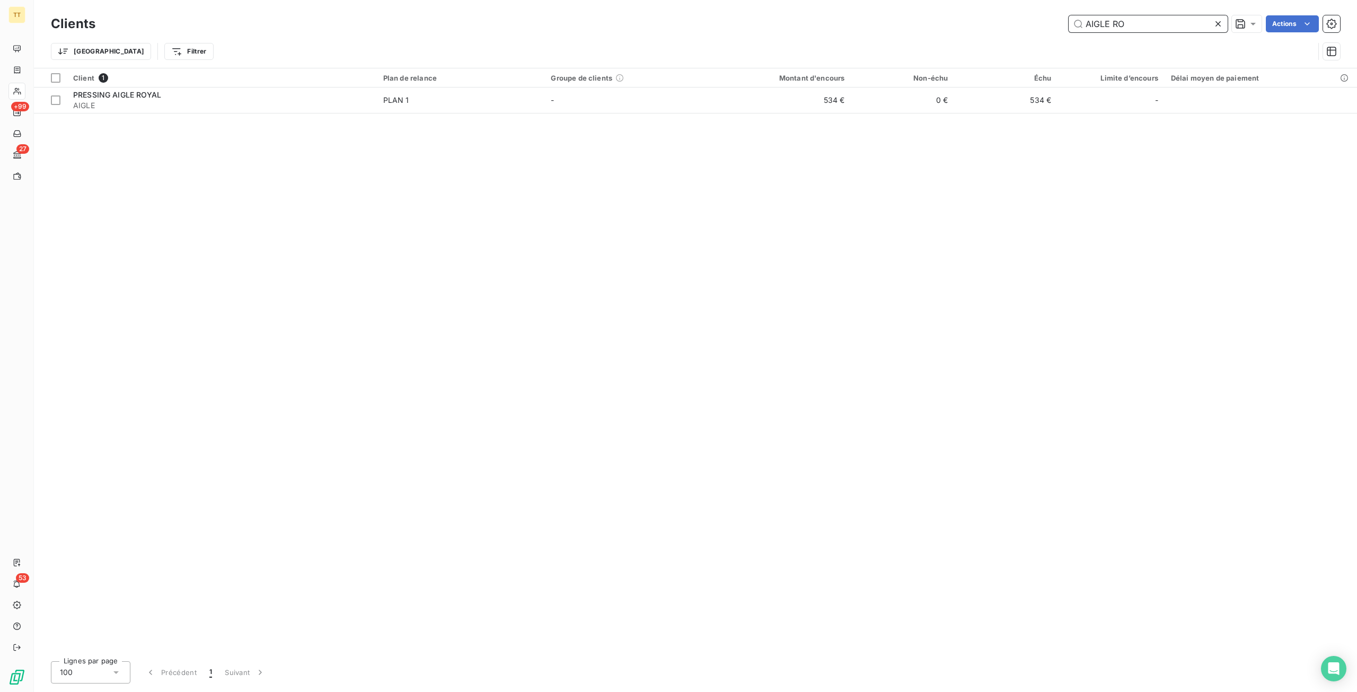
drag, startPoint x: 1156, startPoint y: 24, endPoint x: 957, endPoint y: 12, distance: 199.6
click at [957, 13] on div "Clients AIGLE RO Actions" at bounding box center [695, 24] width 1289 height 22
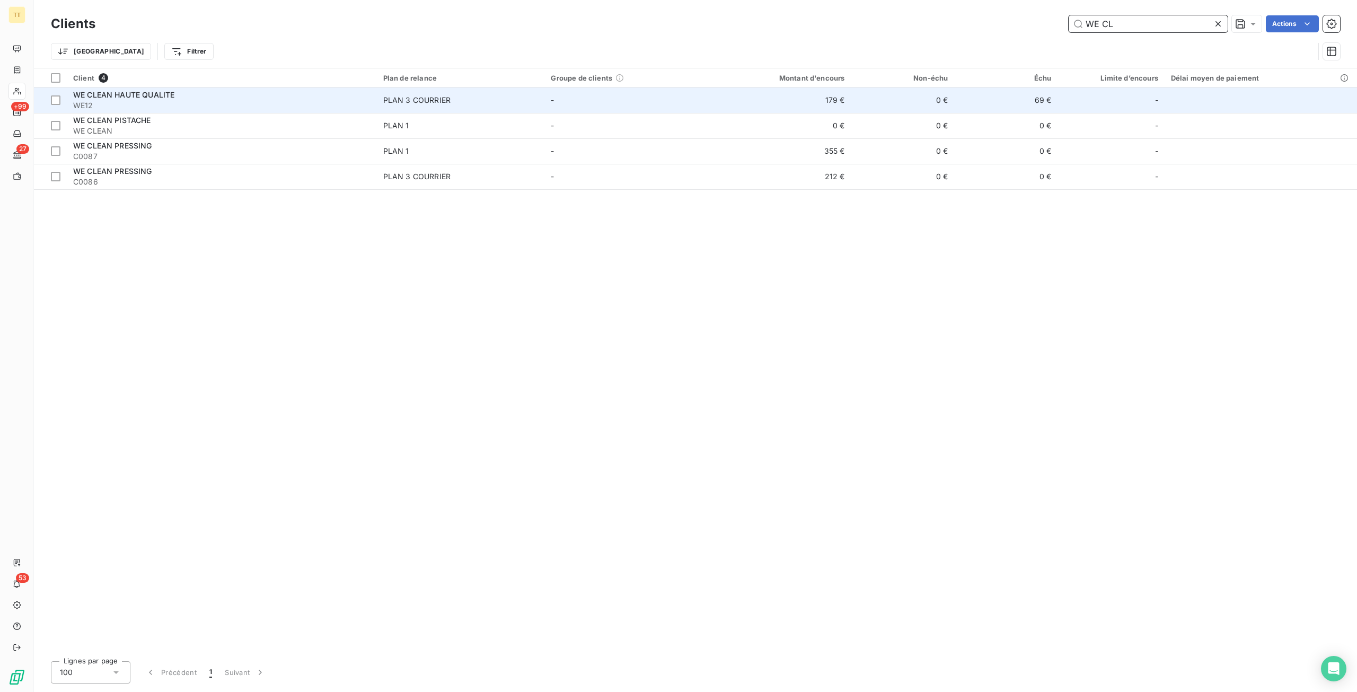
type input "WE CL"
click at [845, 103] on td "179 €" at bounding box center [781, 99] width 138 height 25
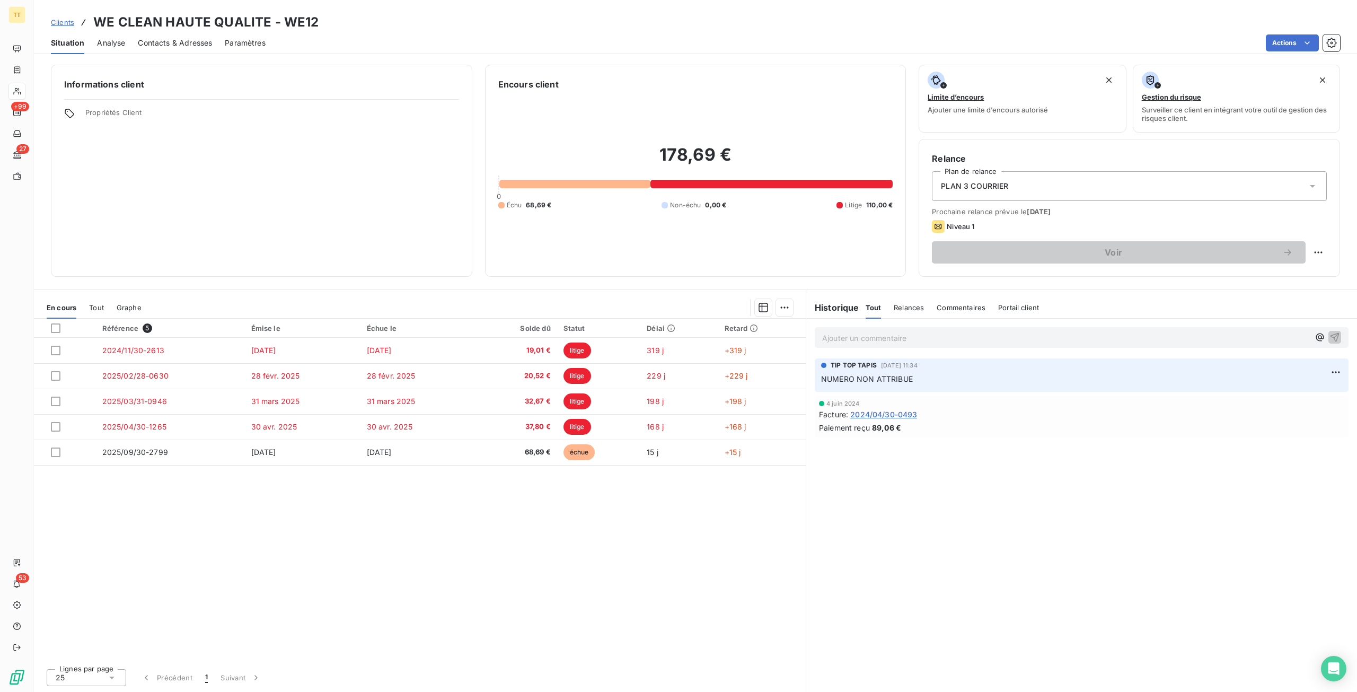
click at [189, 51] on div "Contacts & Adresses" at bounding box center [175, 43] width 74 height 22
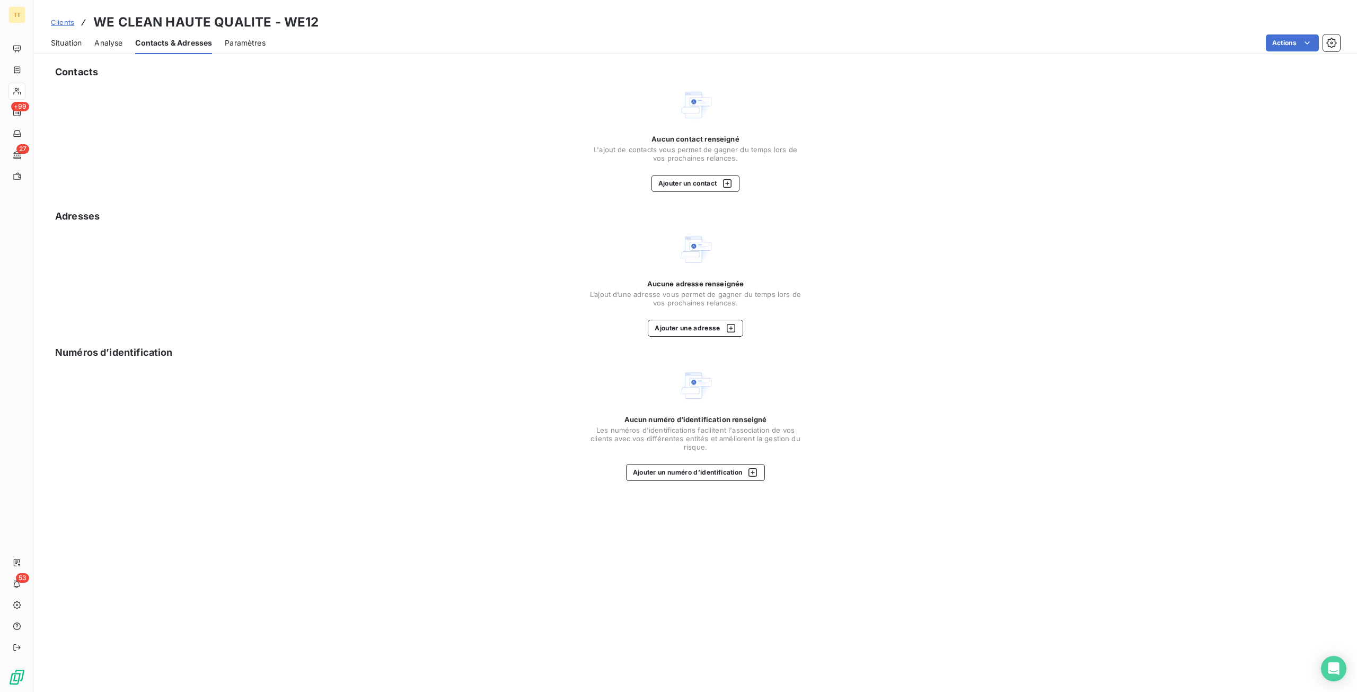
click at [55, 41] on span "Situation" at bounding box center [66, 43] width 31 height 11
